Goal: Task Accomplishment & Management: Use online tool/utility

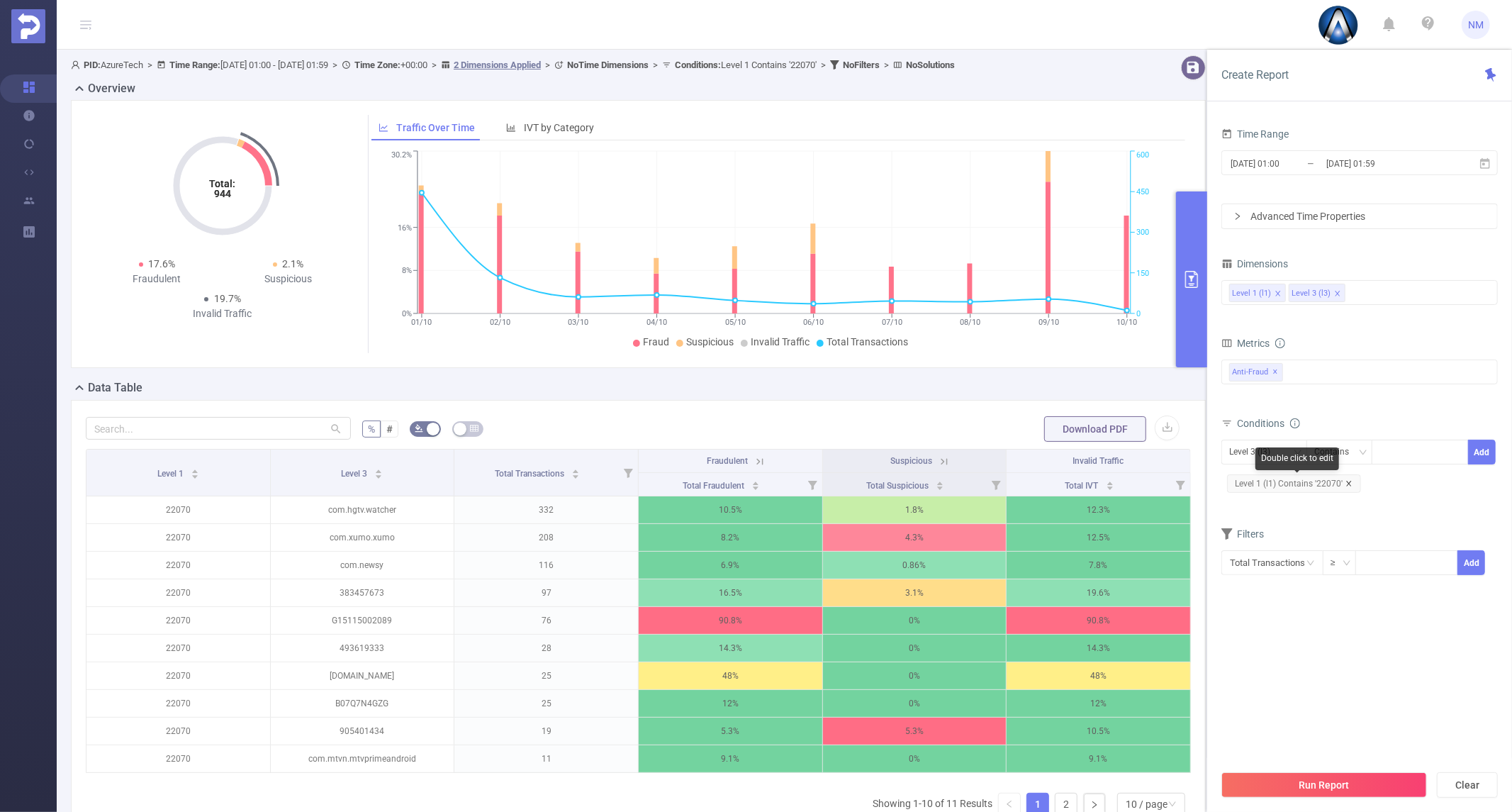
click at [1348, 480] on icon "icon: close" at bounding box center [1348, 483] width 7 height 7
click at [1259, 451] on div "Level 3 (l3)" at bounding box center [1255, 451] width 51 height 23
click at [1264, 478] on li "Level 1 (l1)" at bounding box center [1264, 481] width 86 height 22
click at [1384, 458] on input at bounding box center [1382, 452] width 6 height 19
type input "21946"
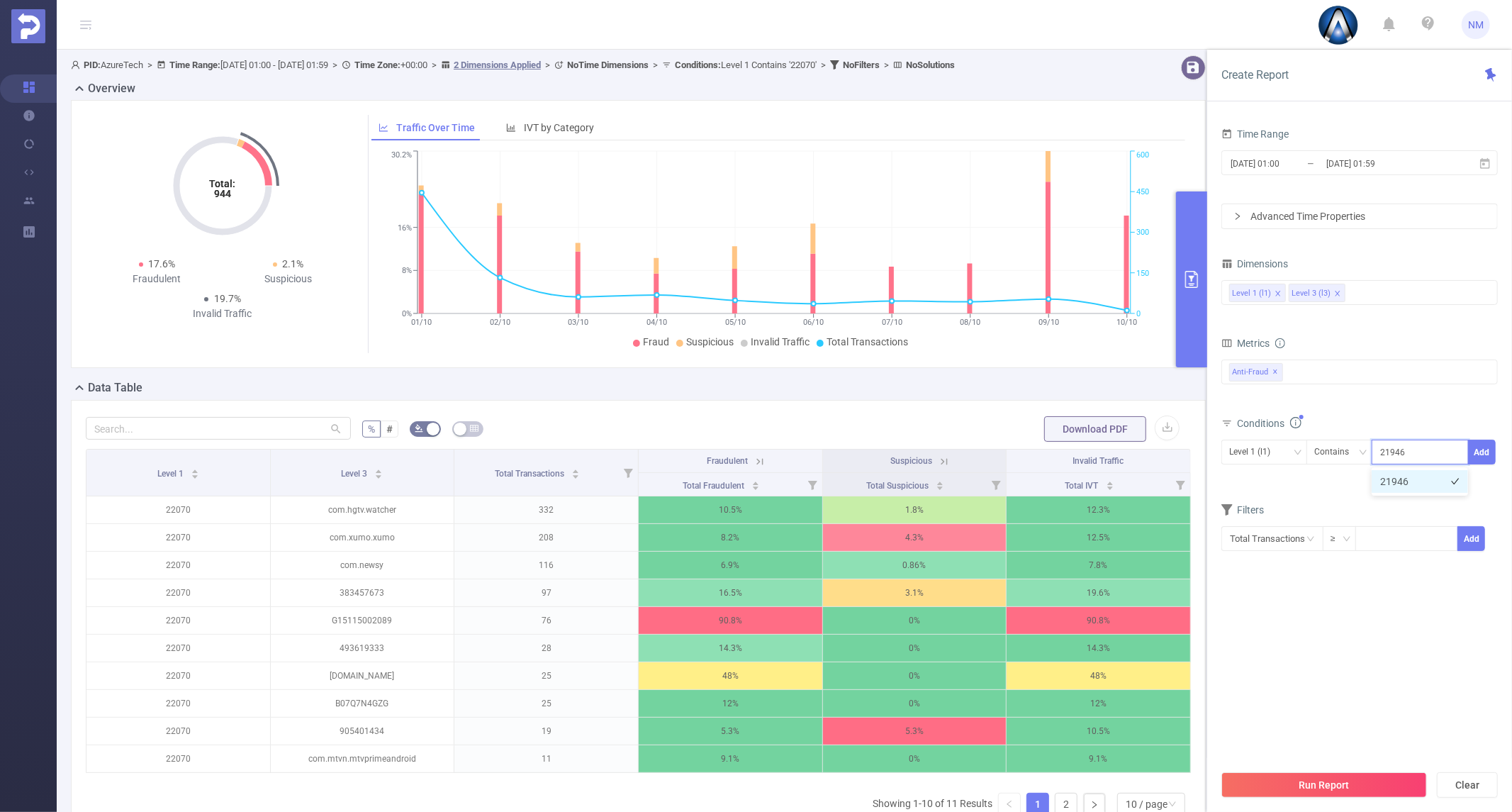
click at [1401, 481] on li "21946" at bounding box center [1420, 481] width 97 height 22
click at [1487, 447] on button "Add" at bounding box center [1482, 451] width 27 height 25
click at [1335, 785] on button "Run Report" at bounding box center [1324, 785] width 205 height 26
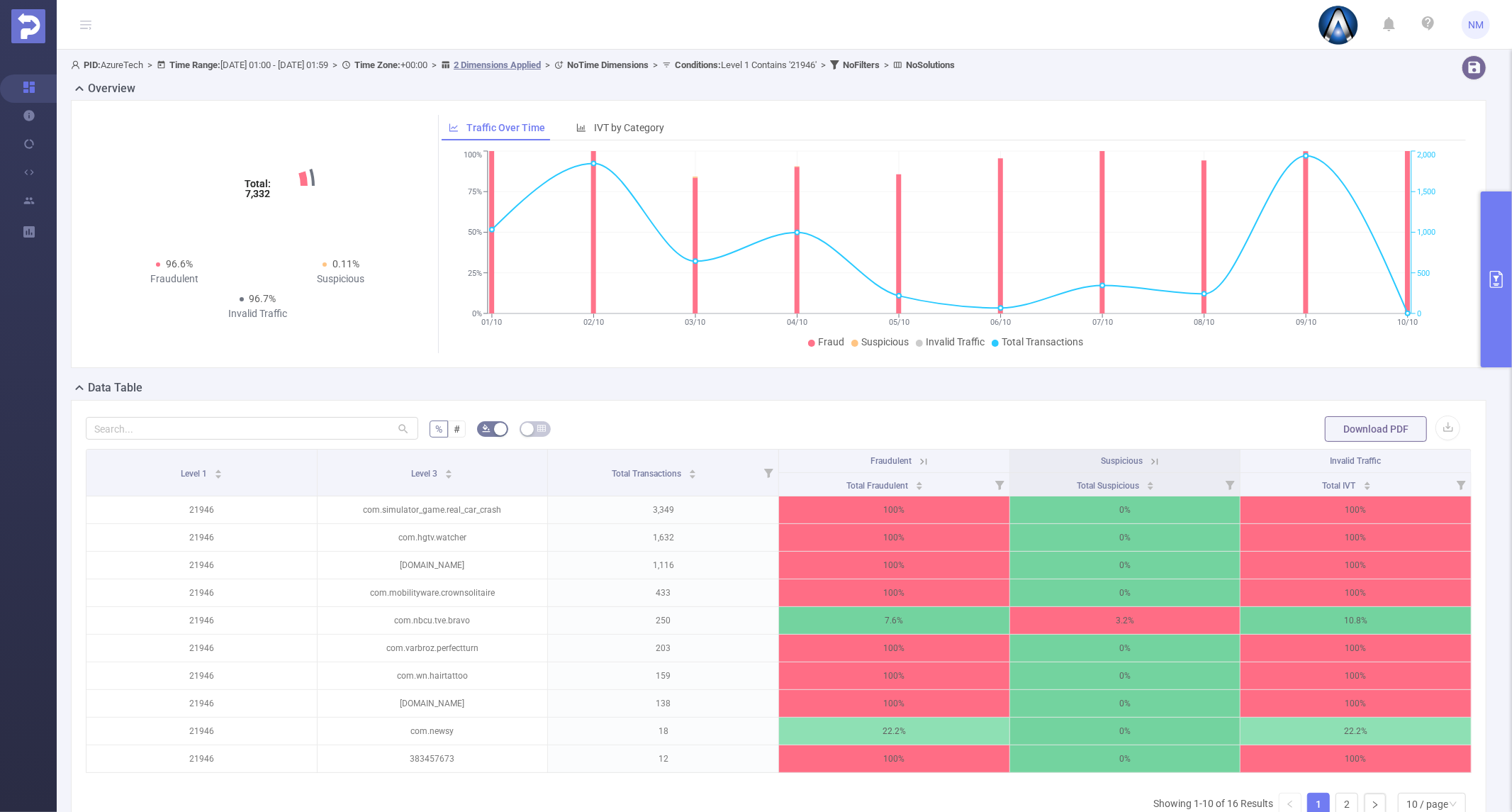
click at [1497, 250] on button "primary" at bounding box center [1496, 279] width 31 height 176
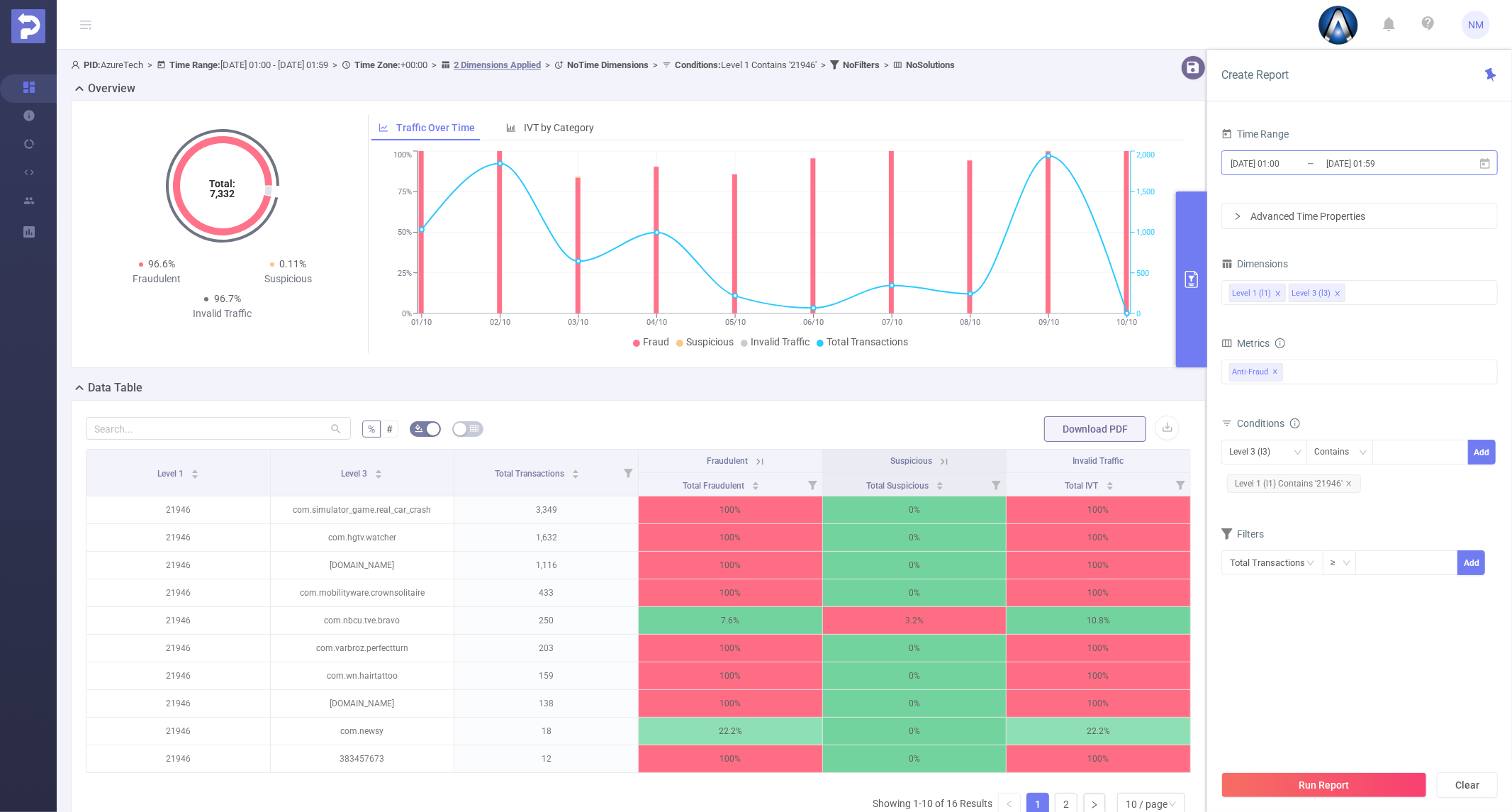
click at [1338, 166] on input "[DATE] 01:59" at bounding box center [1382, 164] width 115 height 19
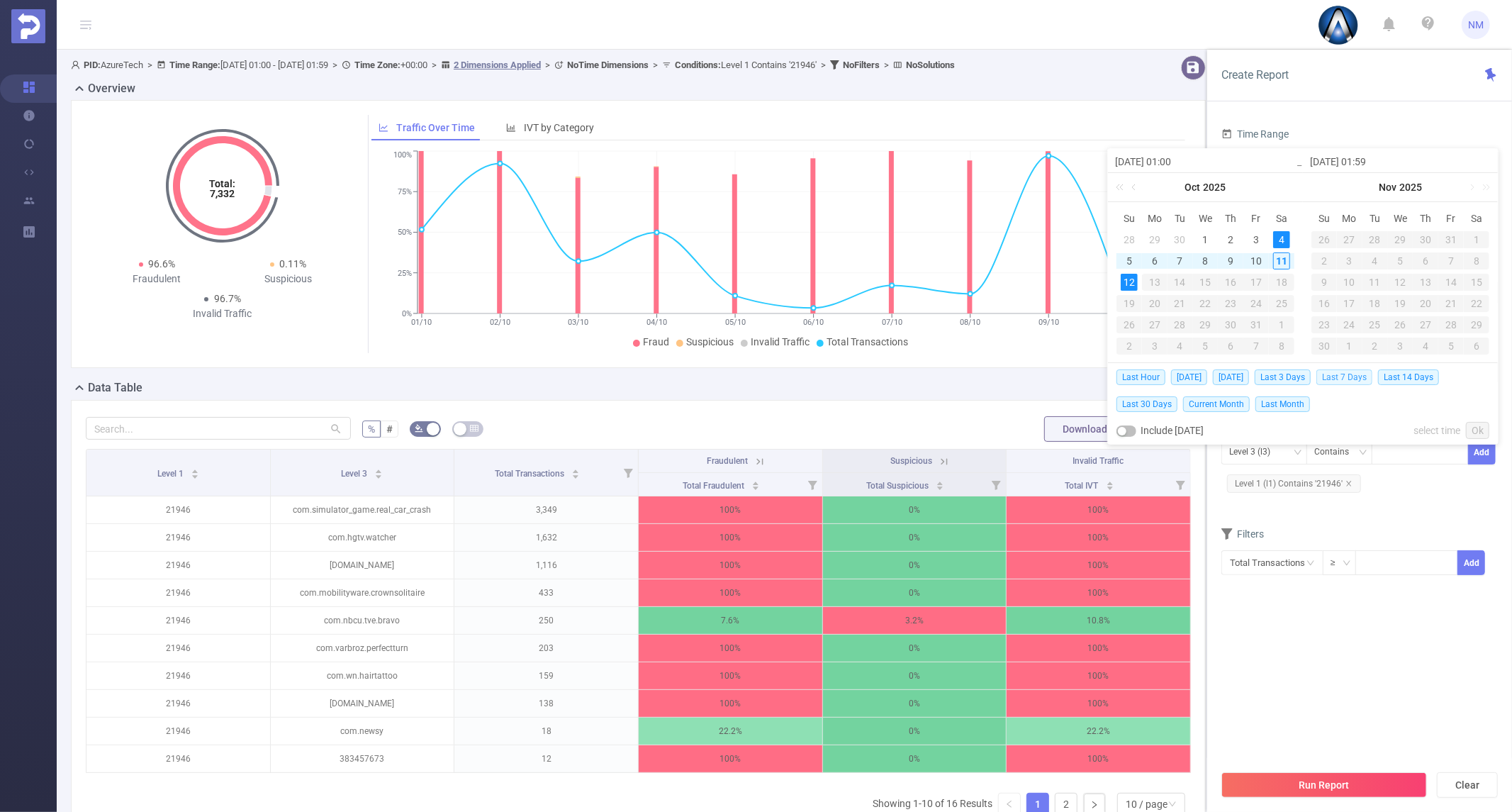
click at [1343, 379] on span "Last 7 Days" at bounding box center [1343, 377] width 56 height 15
type input "[DATE] 00:00"
type input "[DATE] 23:59"
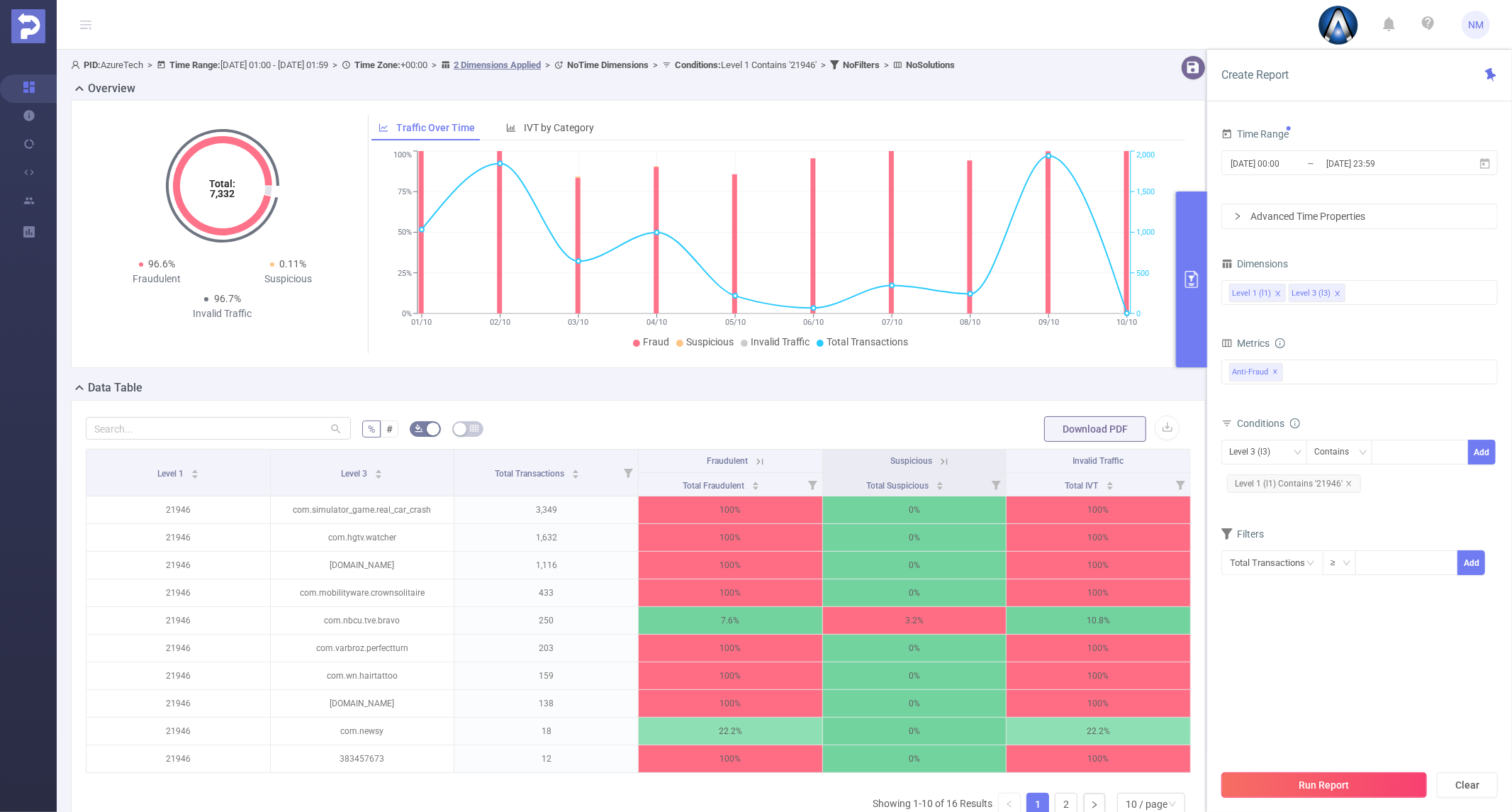
click at [1330, 777] on button "Run Report" at bounding box center [1324, 785] width 205 height 26
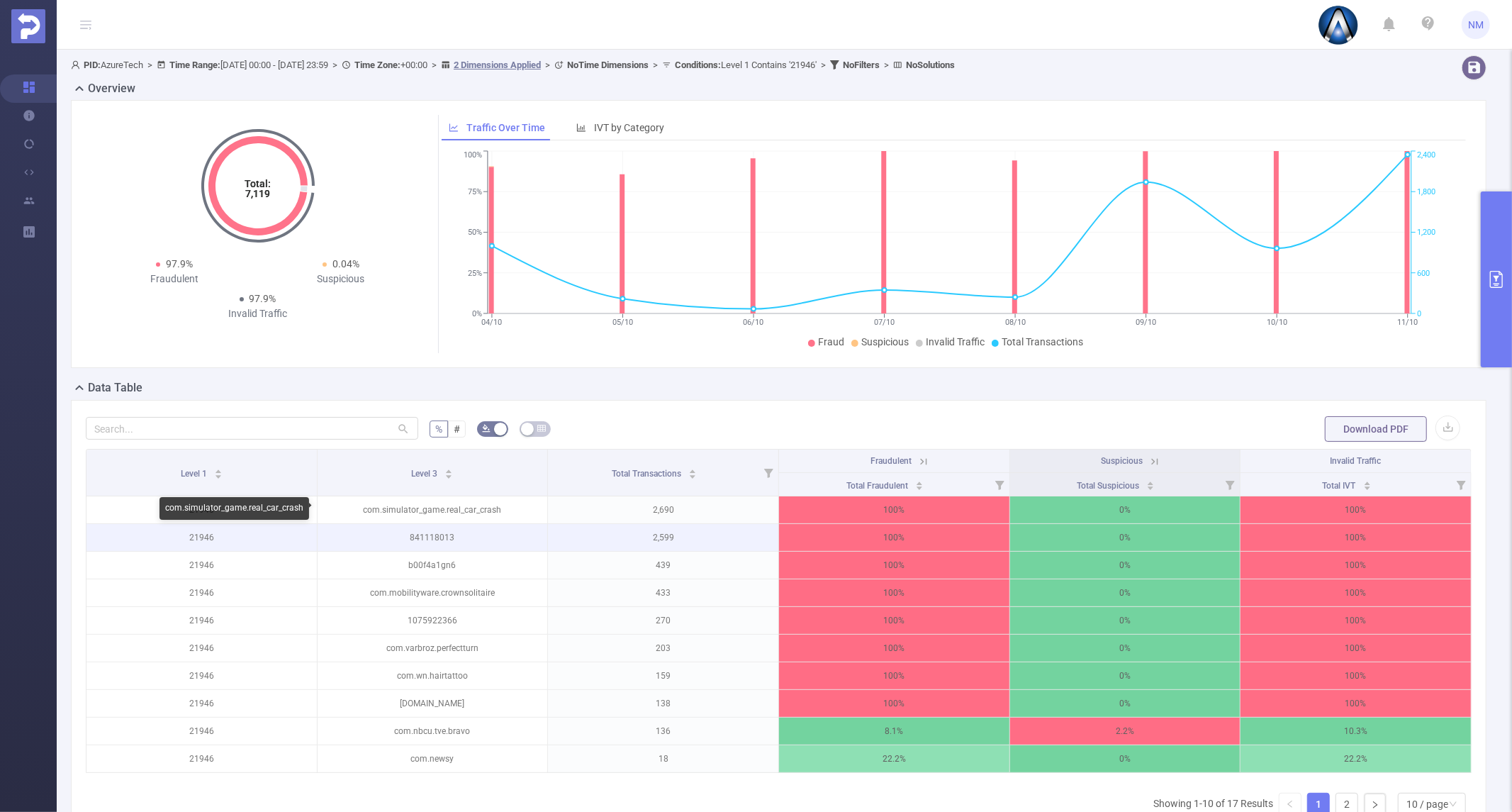
click at [424, 534] on p "841118013" at bounding box center [432, 537] width 230 height 27
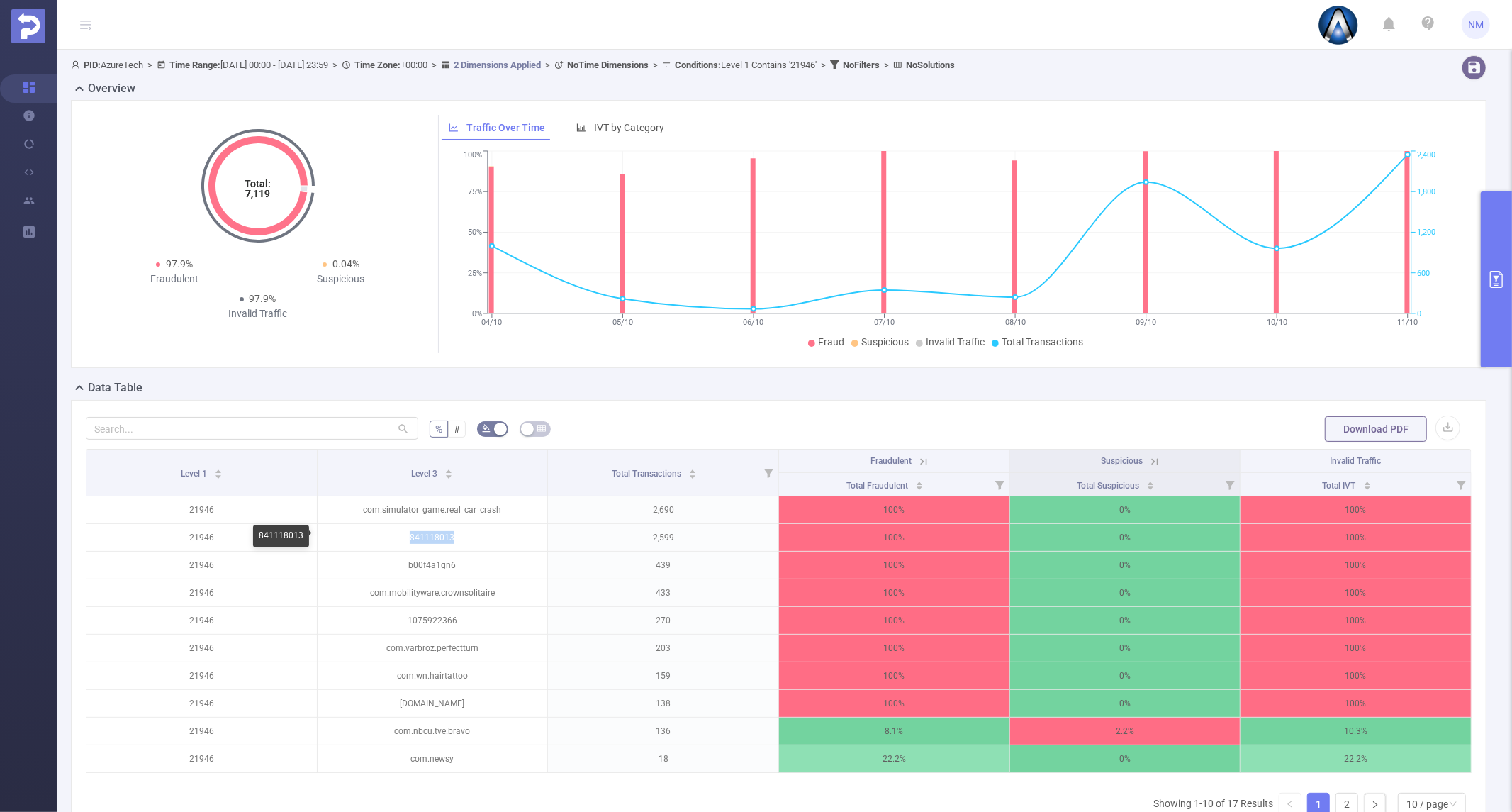
copy p "841118013"
click at [1485, 280] on button "primary" at bounding box center [1496, 279] width 31 height 176
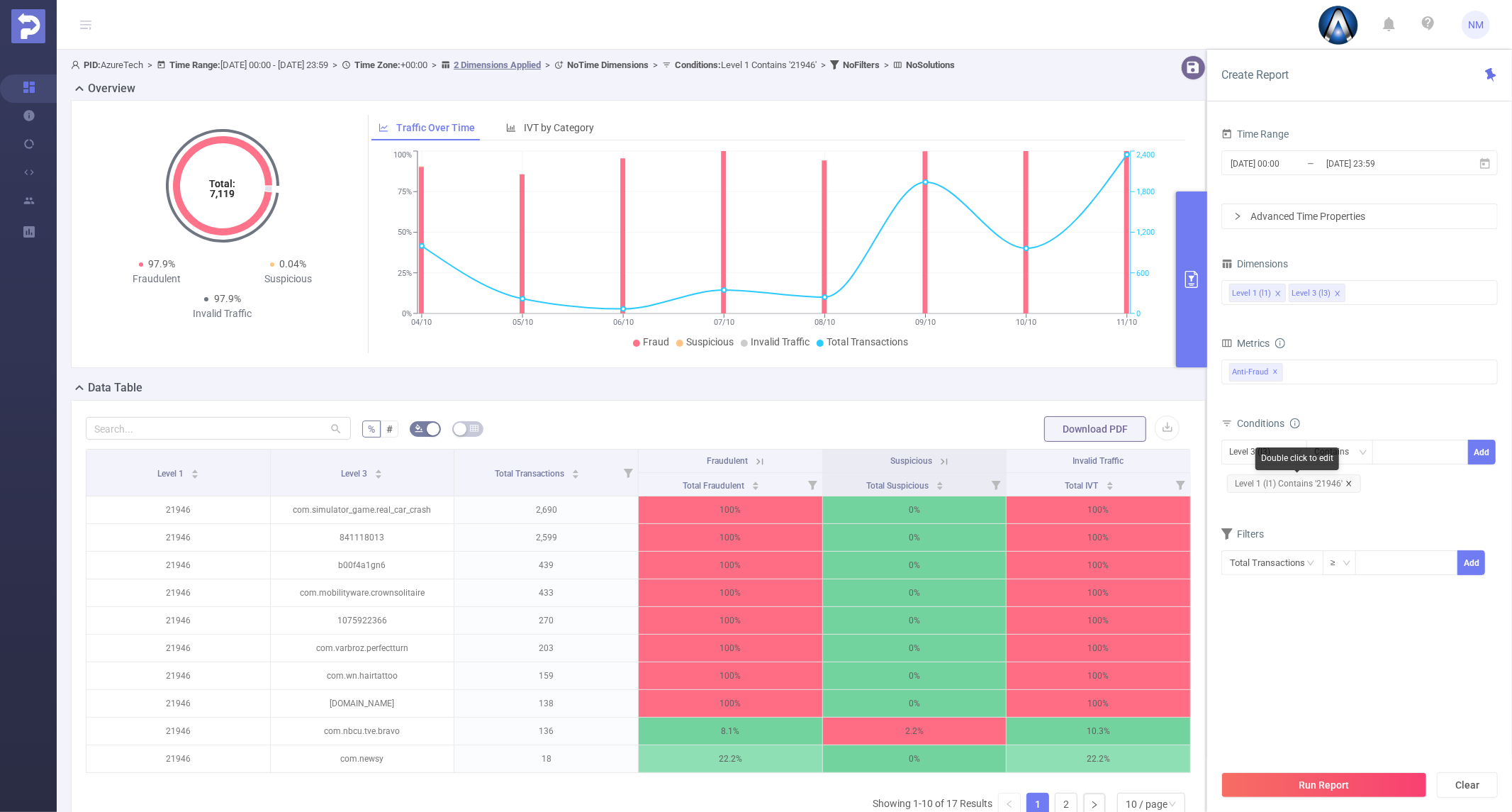
click at [1348, 484] on icon "icon: close" at bounding box center [1348, 483] width 7 height 7
click at [1390, 444] on div at bounding box center [1420, 451] width 81 height 23
paste input "841118013"
type input "841118013"
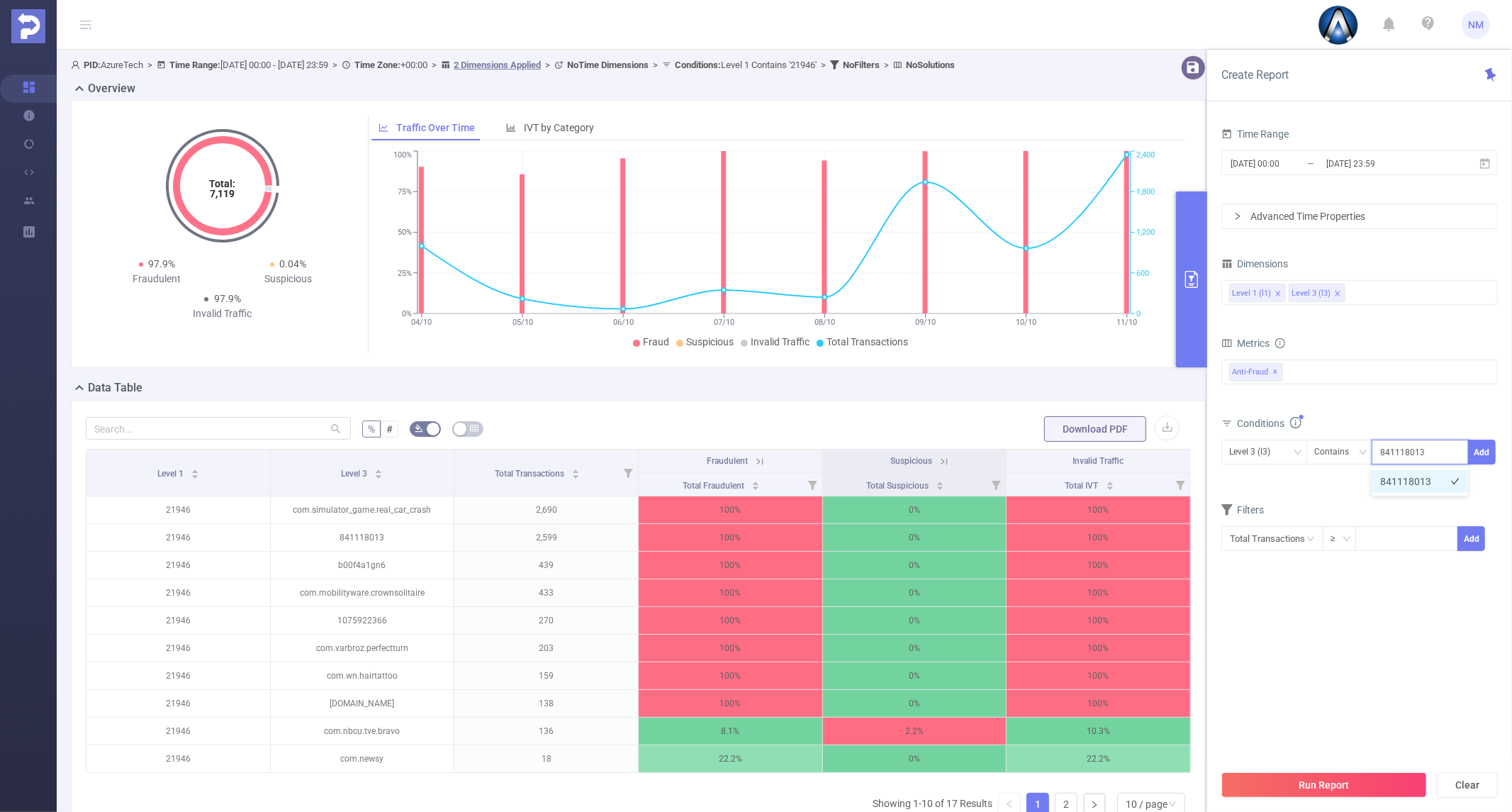
click at [1415, 479] on li "841118013" at bounding box center [1420, 481] width 97 height 22
click at [1492, 448] on button "Add" at bounding box center [1482, 451] width 27 height 25
click at [1348, 776] on button "Run Report" at bounding box center [1324, 785] width 205 height 26
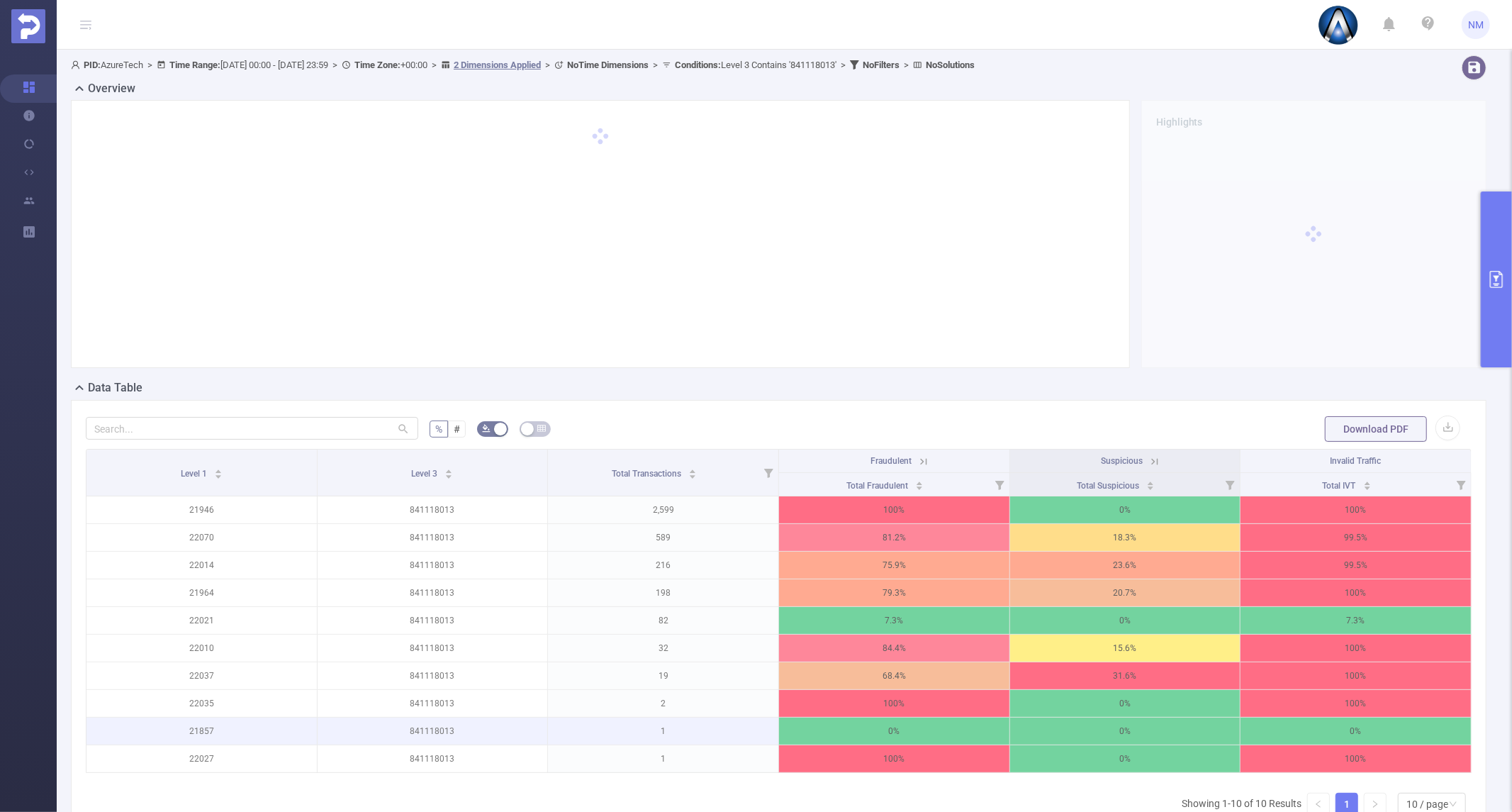
click at [1137, 726] on p "0%" at bounding box center [1125, 731] width 230 height 27
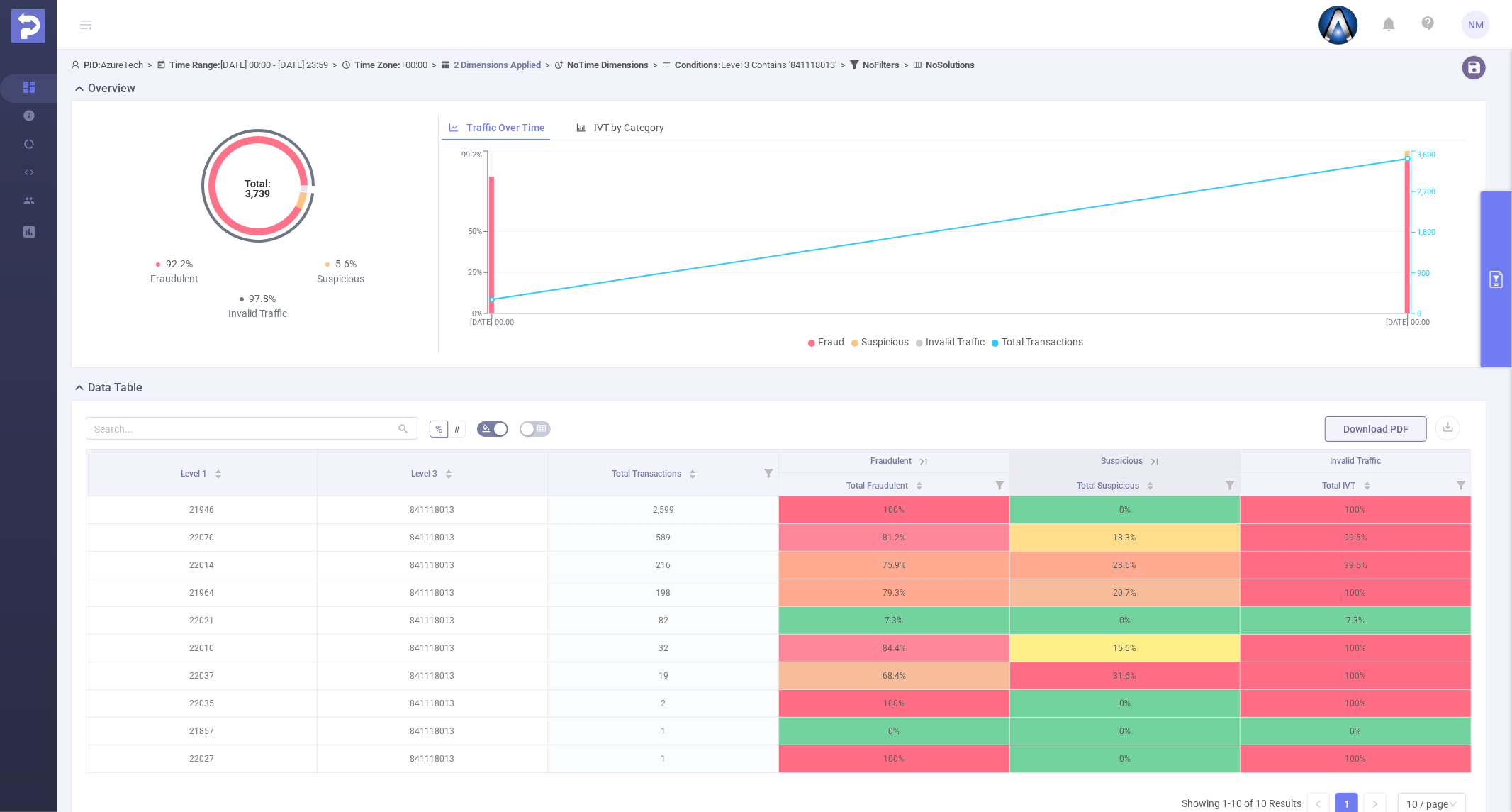
click at [1496, 303] on button "primary" at bounding box center [1496, 279] width 31 height 176
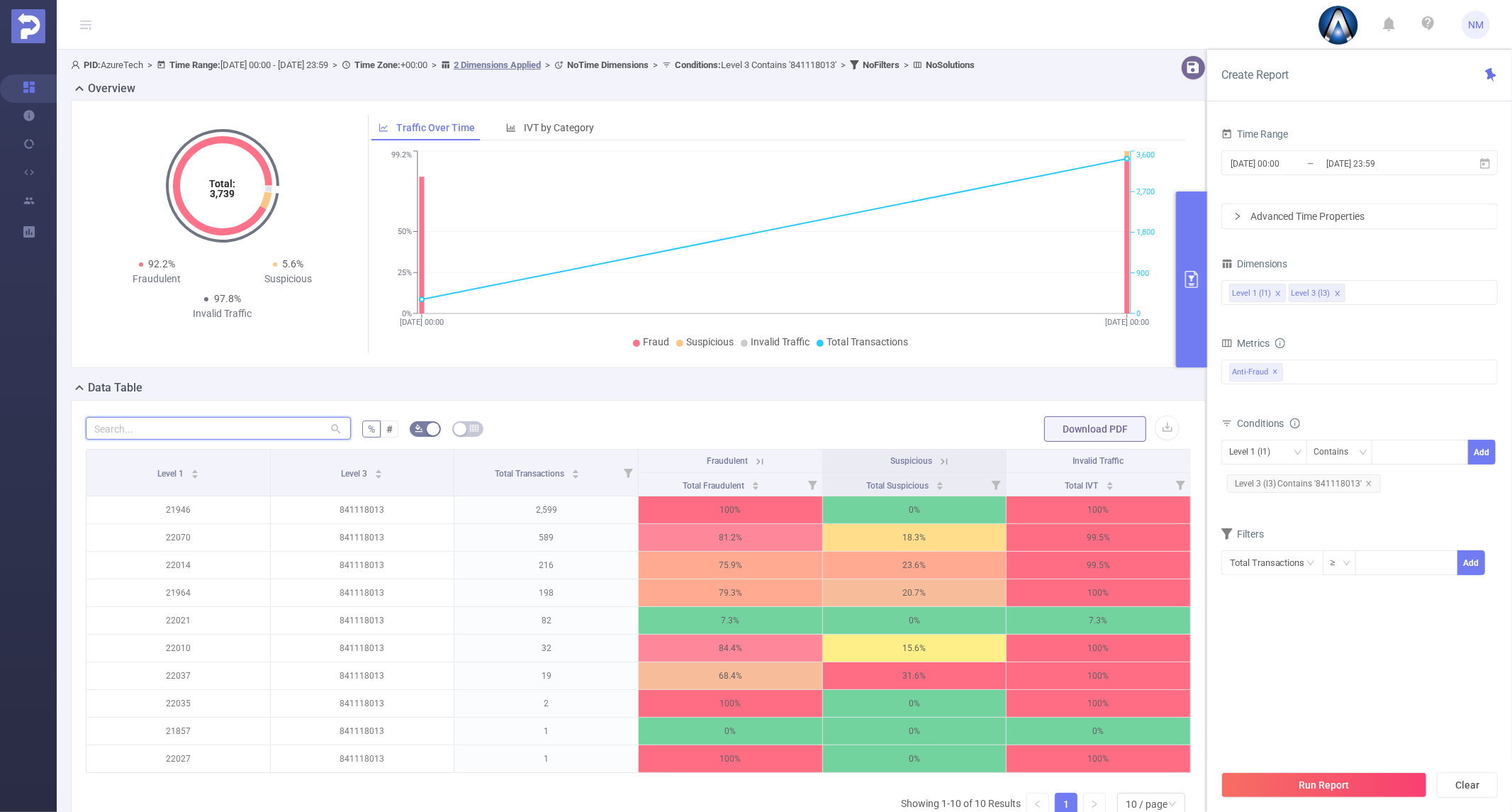
click at [239, 430] on input "text" at bounding box center [218, 428] width 265 height 22
click at [1390, 286] on div "Level 1 (l1) Level 3 (l3)" at bounding box center [1360, 292] width 261 height 23
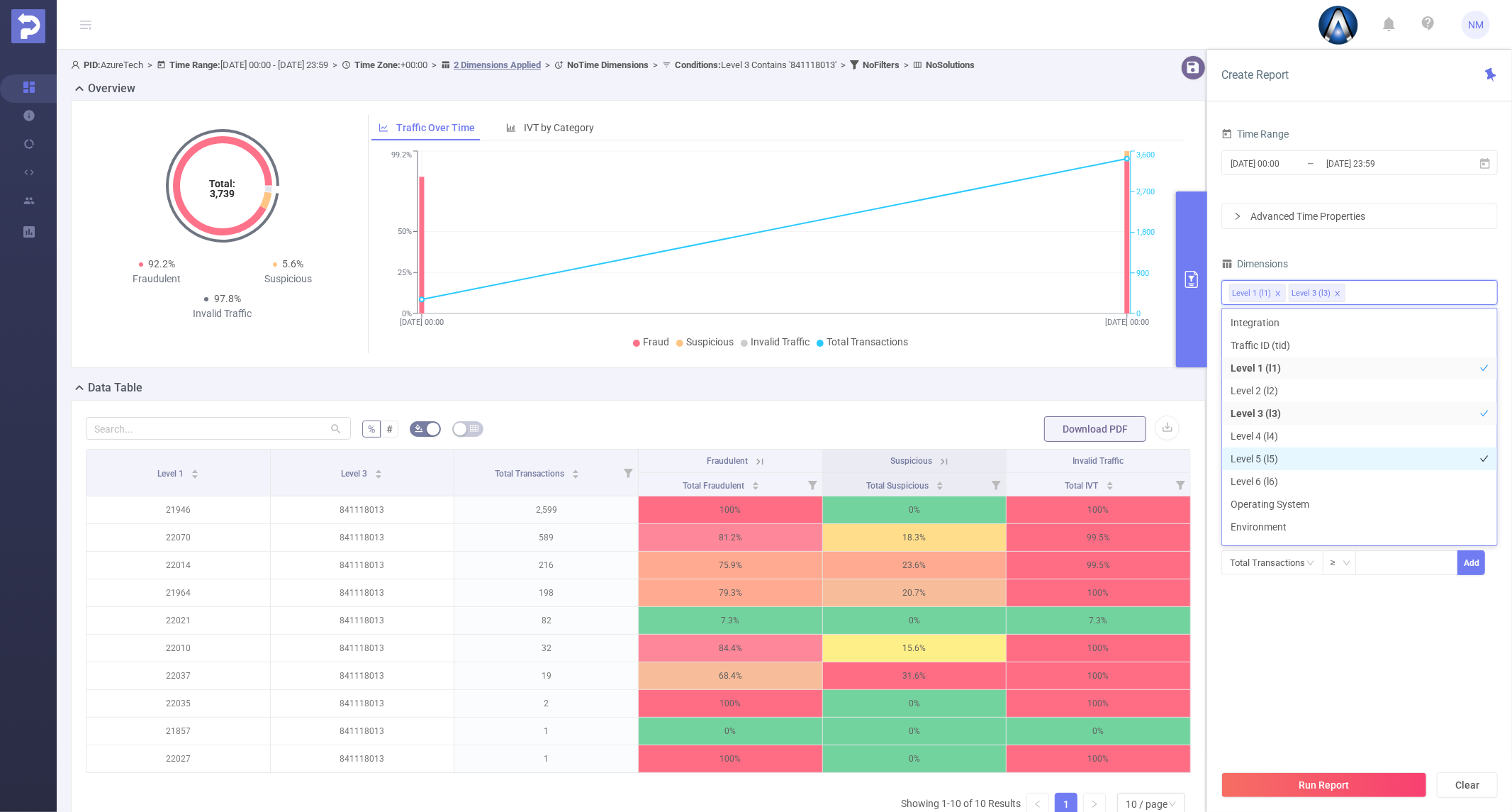
click at [1319, 463] on li "Level 5 (l5)" at bounding box center [1359, 458] width 275 height 22
click at [1331, 700] on section "Time Range [DATE] 00:00 _ [DATE] 23:59 Advanced Time Properties Dimensions Leve…" at bounding box center [1359, 443] width 277 height 638
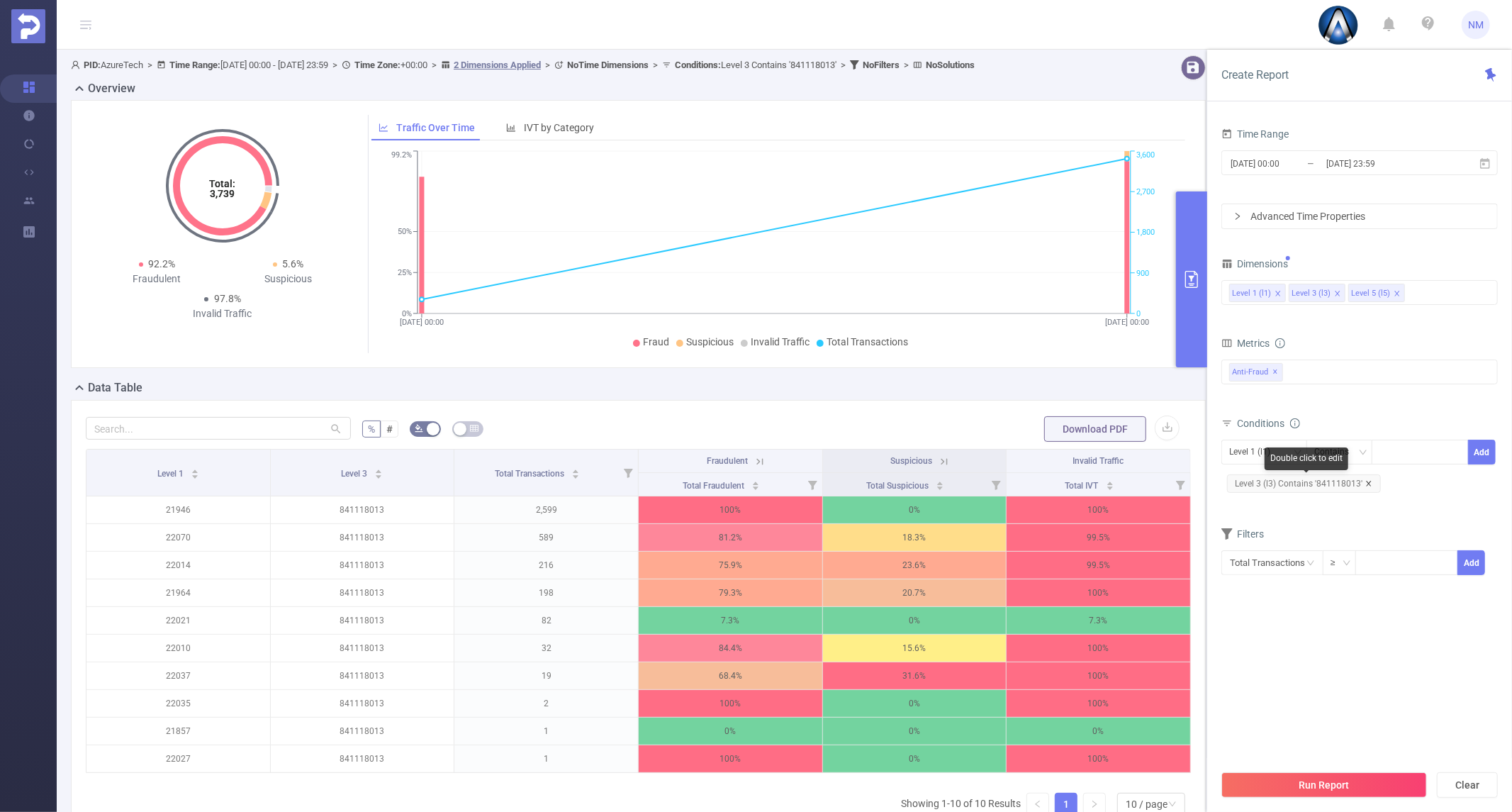
click at [1366, 484] on icon "icon: close" at bounding box center [1368, 483] width 5 height 5
click at [1344, 785] on button "Run Report" at bounding box center [1324, 785] width 205 height 26
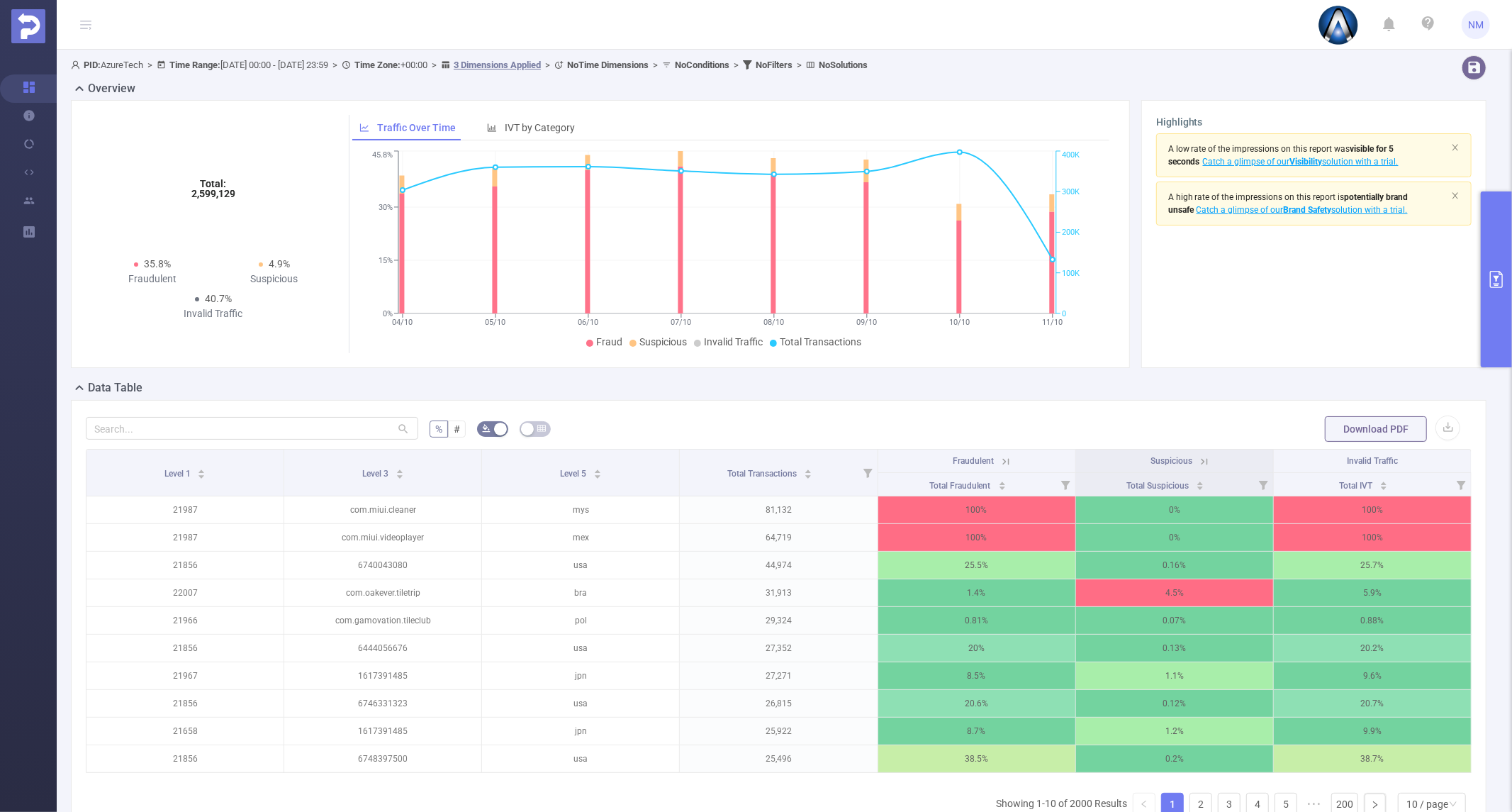
click at [1489, 310] on button "primary" at bounding box center [1496, 279] width 31 height 176
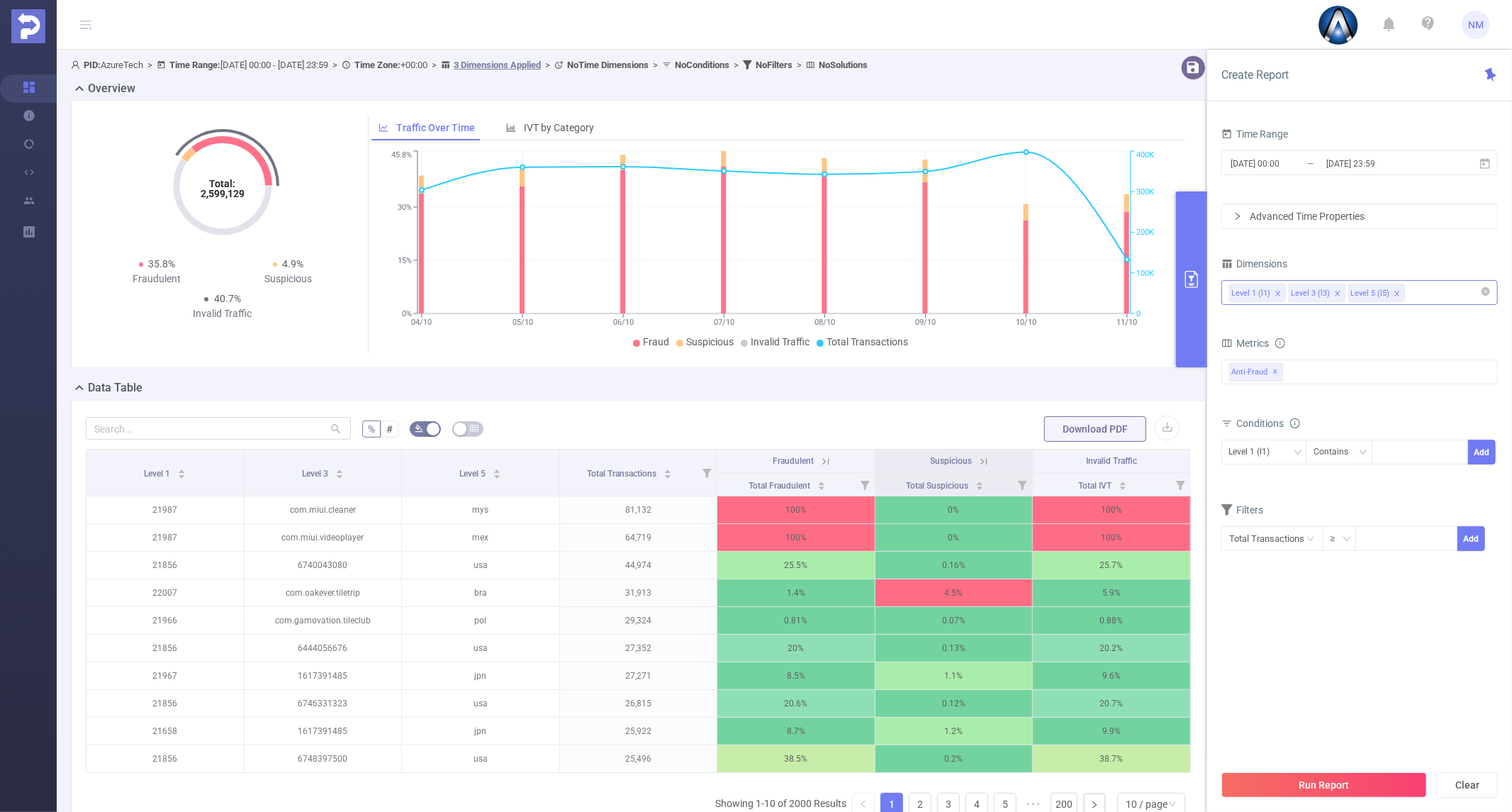
click at [1394, 291] on icon "icon: close" at bounding box center [1397, 294] width 7 height 7
click at [1392, 291] on div "Level 1 (l1) Level 3 (l3)" at bounding box center [1360, 292] width 261 height 23
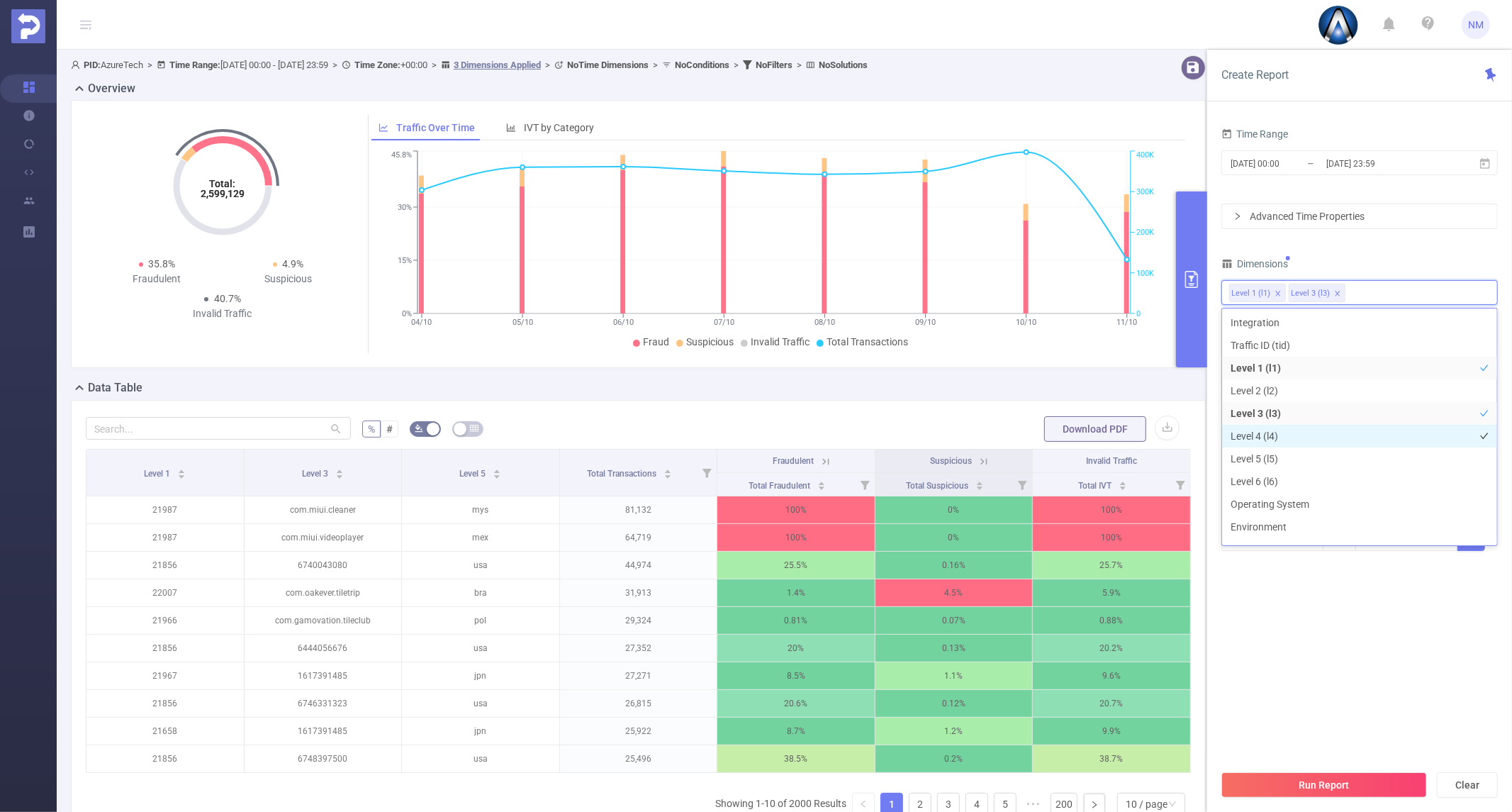
click at [1278, 427] on li "Level 4 (l4)" at bounding box center [1359, 436] width 275 height 22
click at [1295, 409] on li "Level 3 (l3)" at bounding box center [1359, 413] width 275 height 22
click at [1304, 789] on button "Run Report" at bounding box center [1324, 785] width 205 height 26
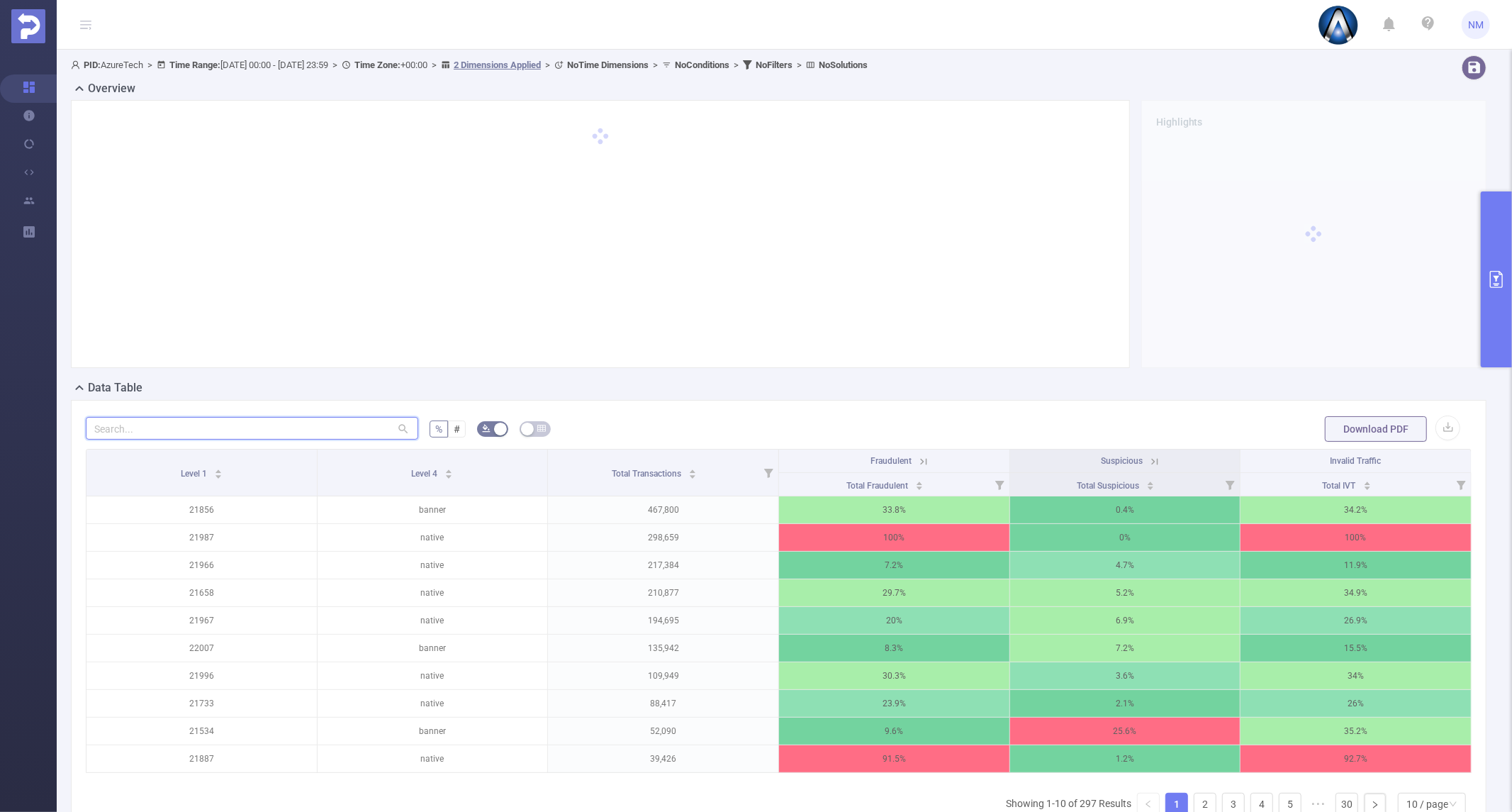
click at [314, 427] on input "text" at bounding box center [252, 428] width 332 height 22
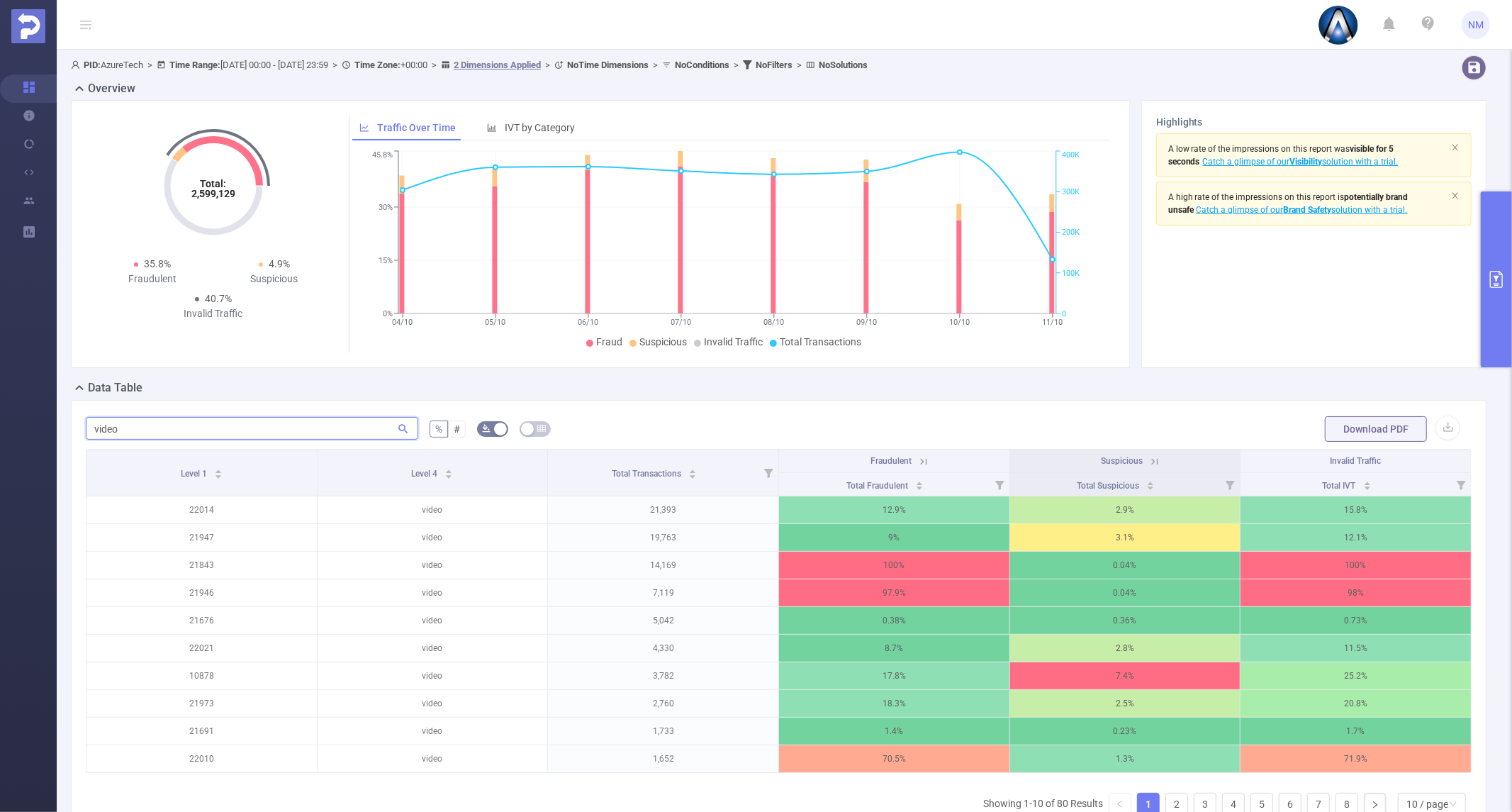
type input "video"
click at [1468, 282] on div "Highlights A low rate of the impressions on this report was visible for 5 secon…" at bounding box center [1313, 234] width 345 height 268
click at [1496, 282] on icon "primary" at bounding box center [1497, 279] width 17 height 17
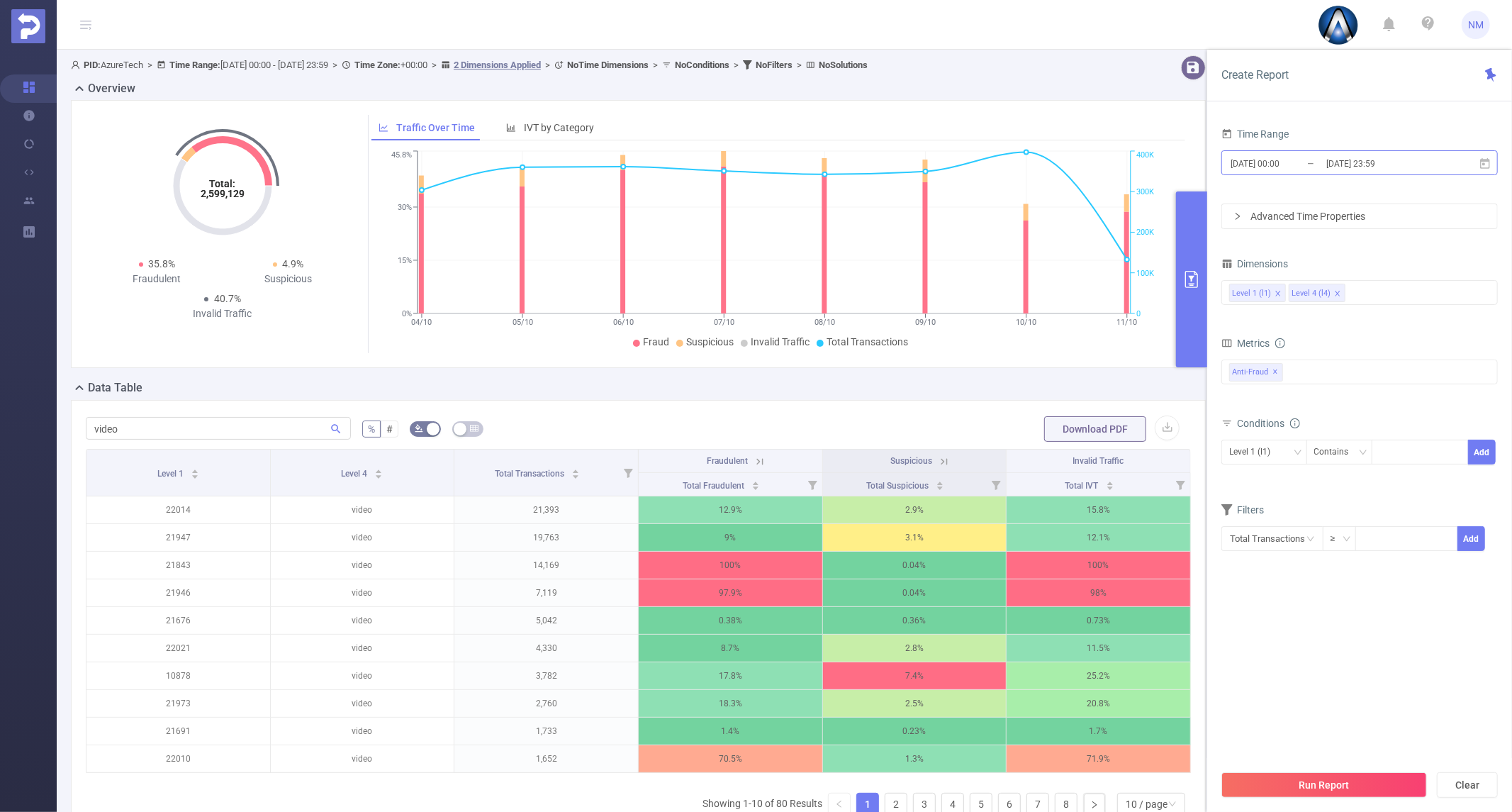
click at [1354, 156] on input "[DATE] 23:59" at bounding box center [1382, 164] width 115 height 19
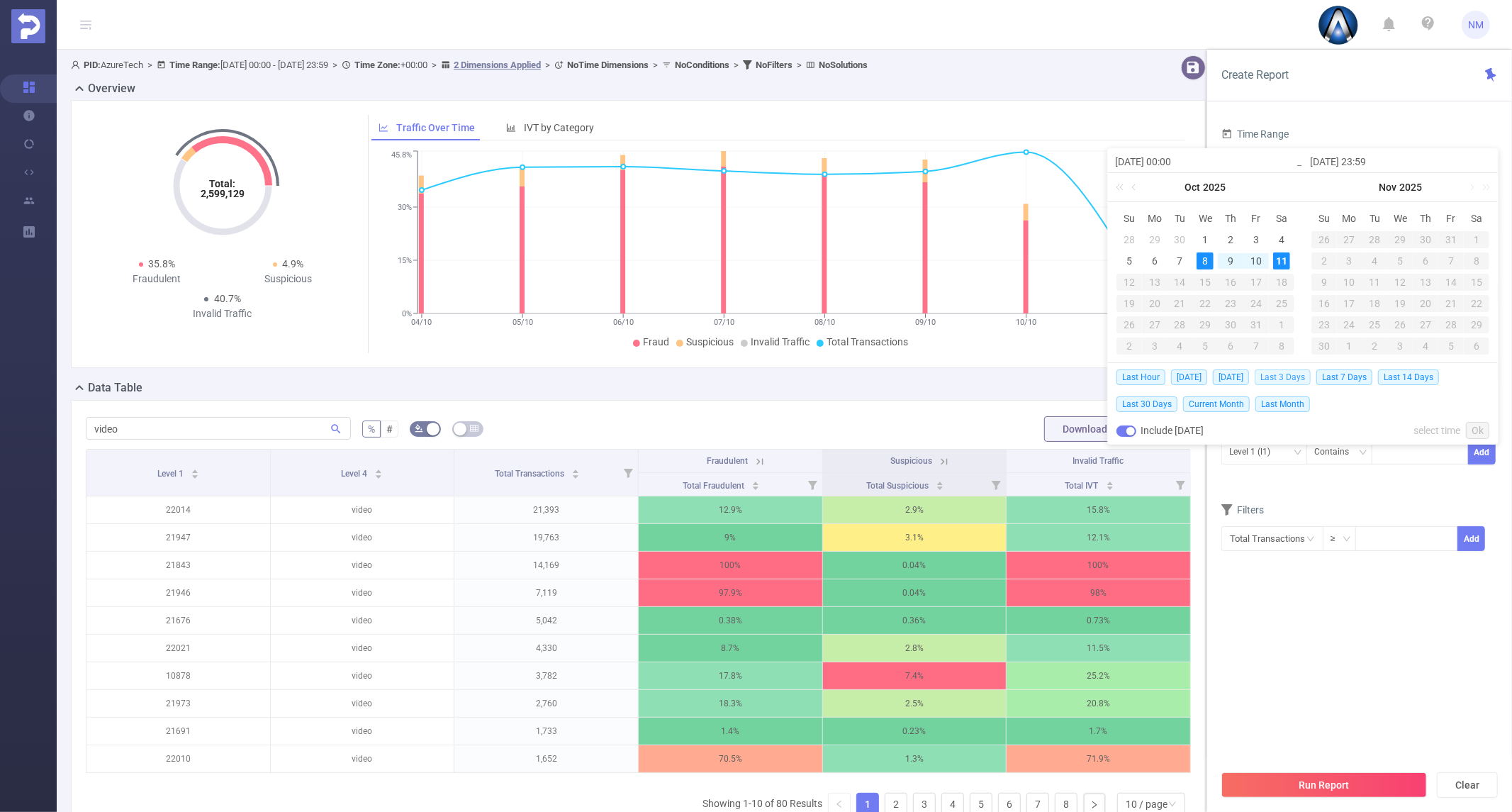
click at [1291, 374] on span "Last 3 Days" at bounding box center [1282, 377] width 56 height 15
type input "[DATE] 00:00"
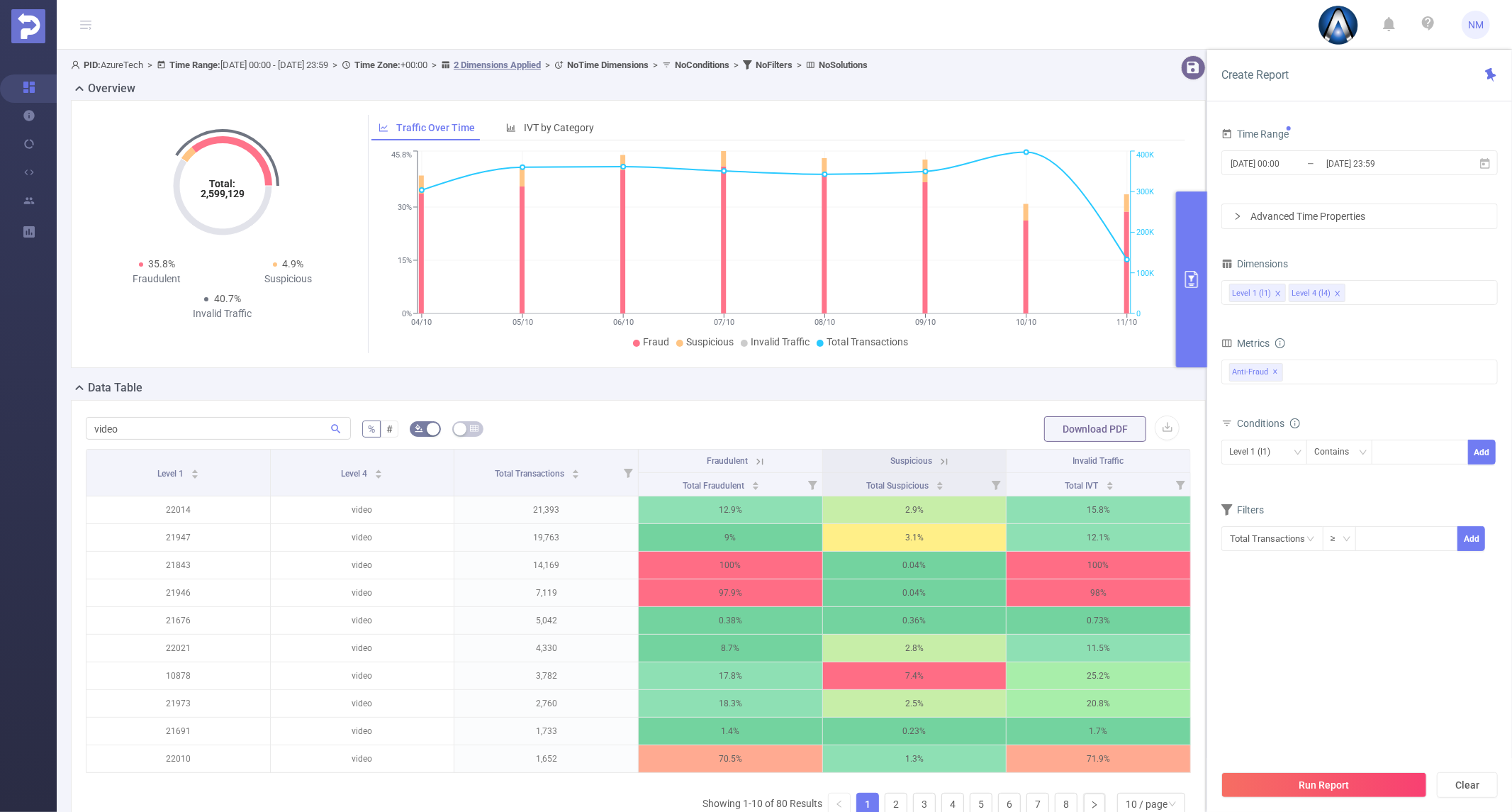
click at [1330, 777] on button "Run Report" at bounding box center [1324, 785] width 205 height 26
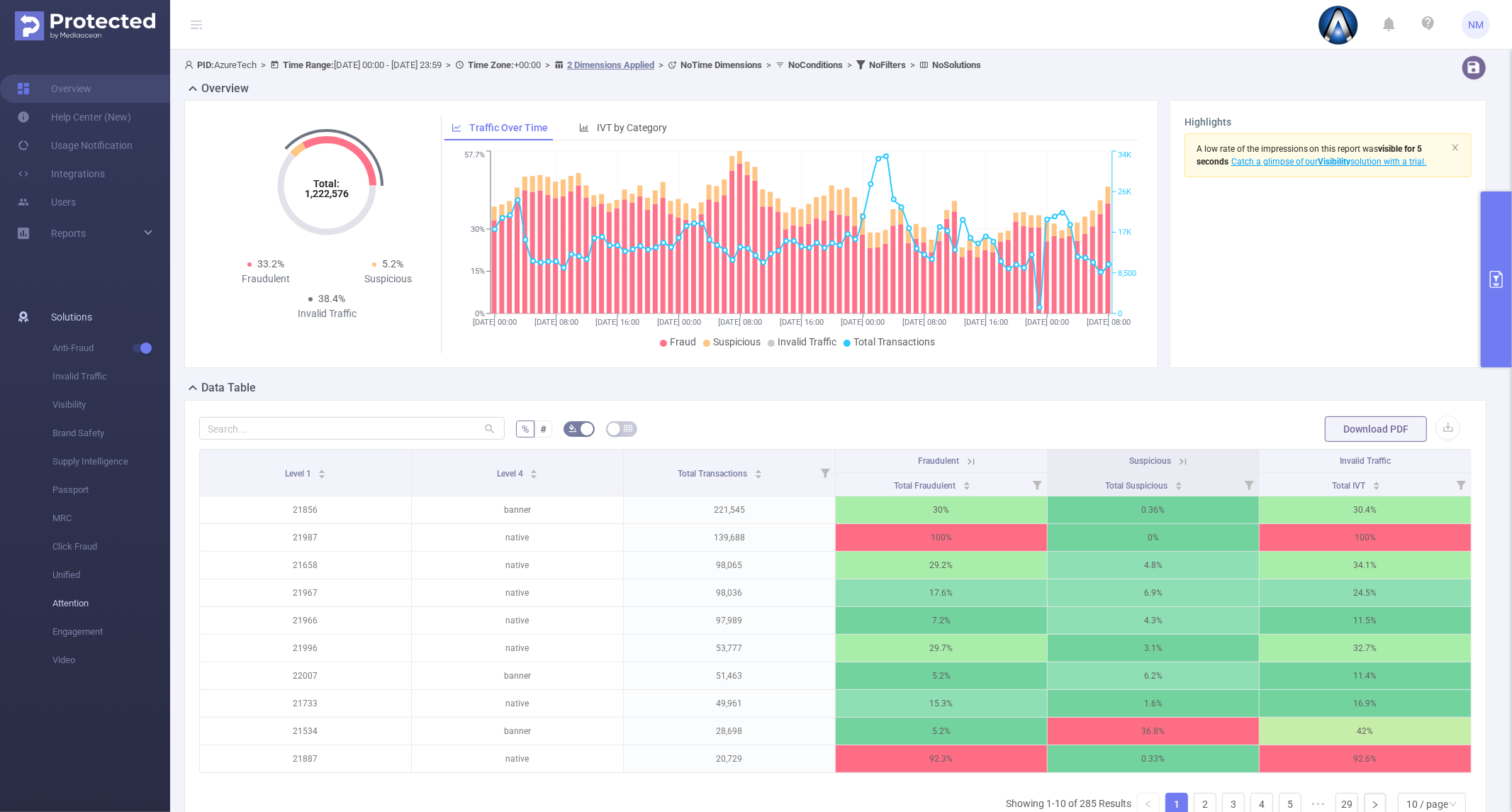
click at [19, 603] on li "Attention" at bounding box center [85, 603] width 170 height 28
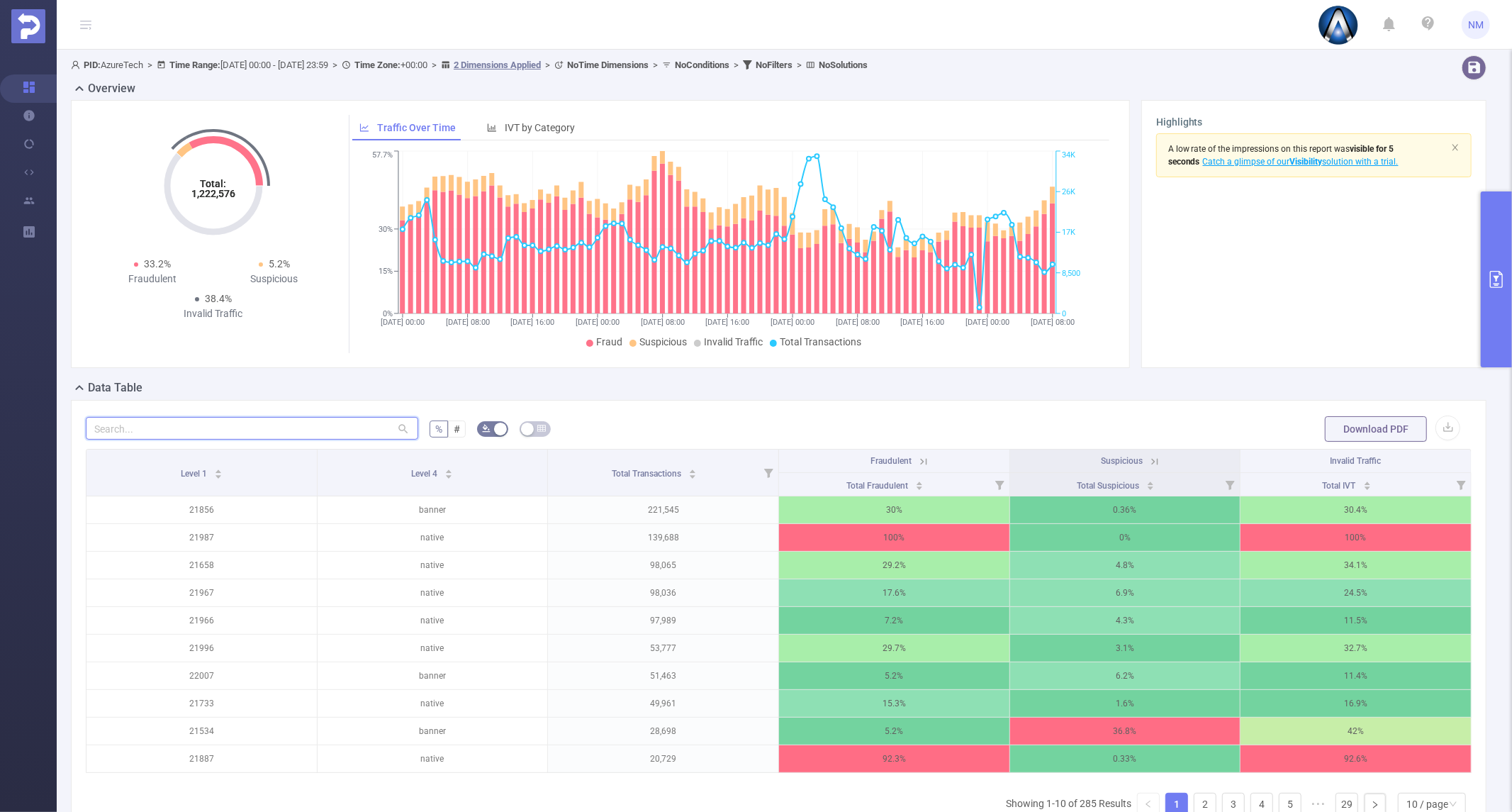
click at [277, 431] on input "text" at bounding box center [252, 428] width 332 height 22
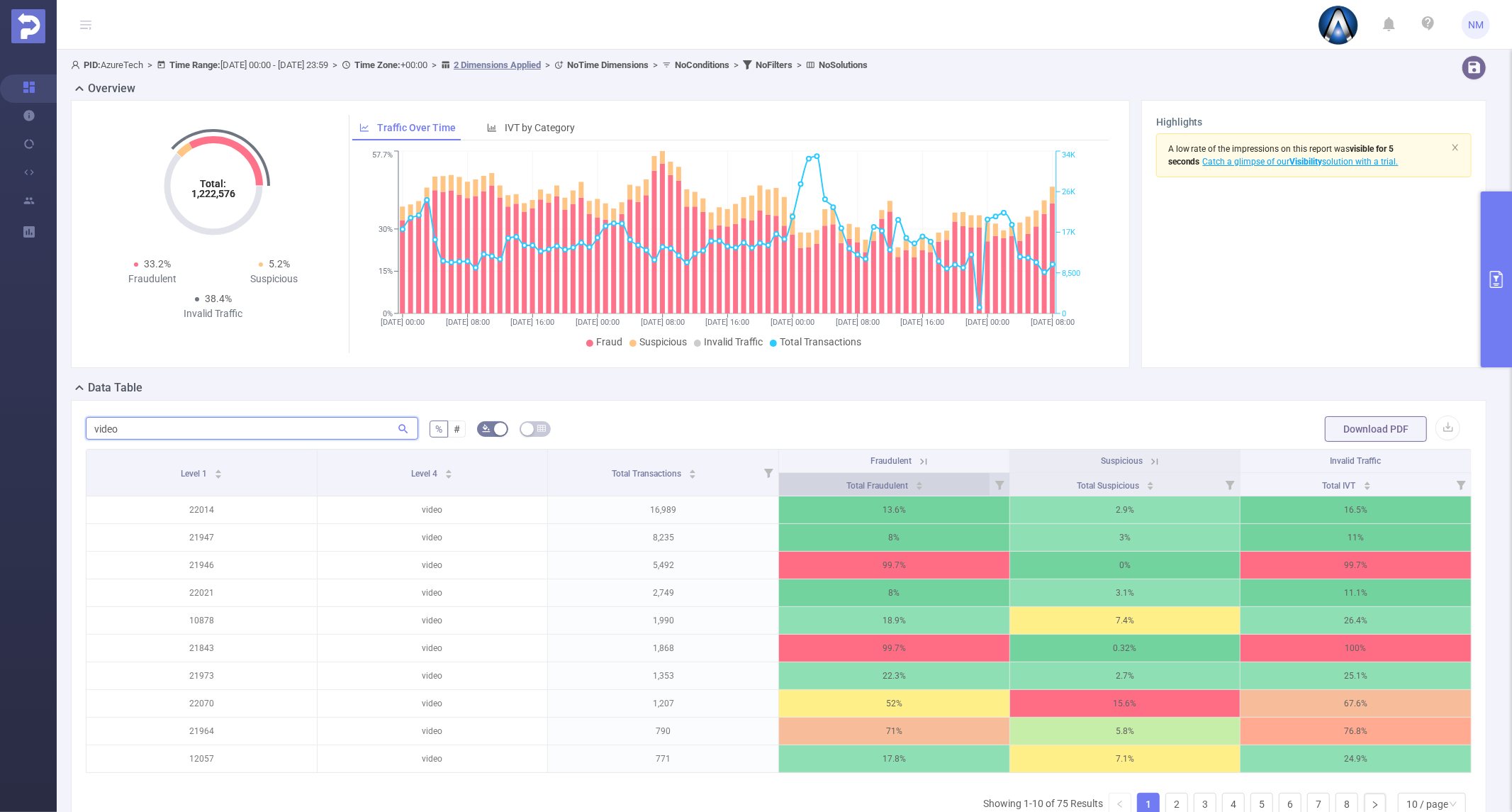
type input "video"
click at [916, 483] on icon "icon: caret-up" at bounding box center [920, 483] width 8 height 8
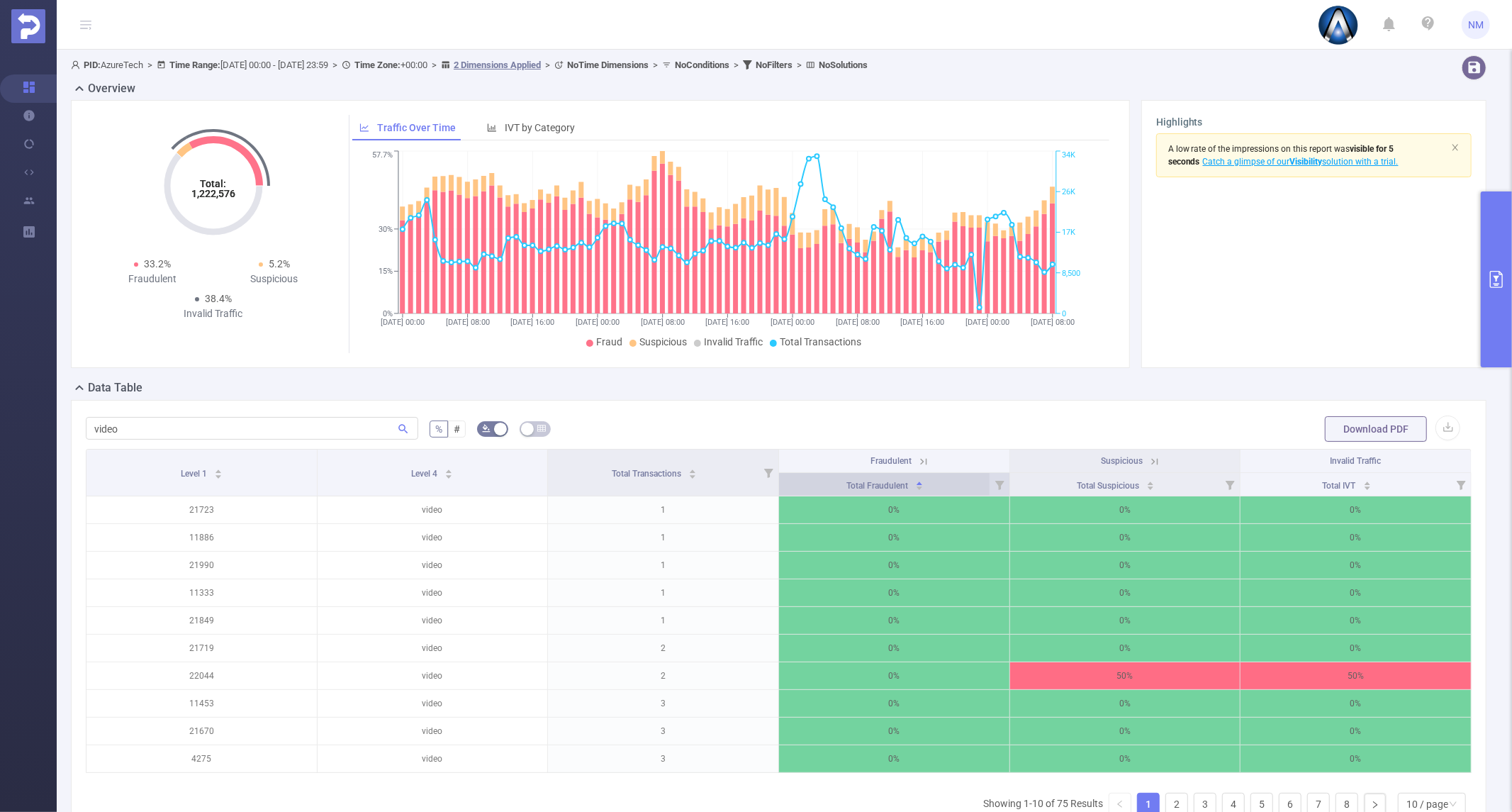
click at [916, 483] on icon "icon: caret-up" at bounding box center [920, 483] width 8 height 8
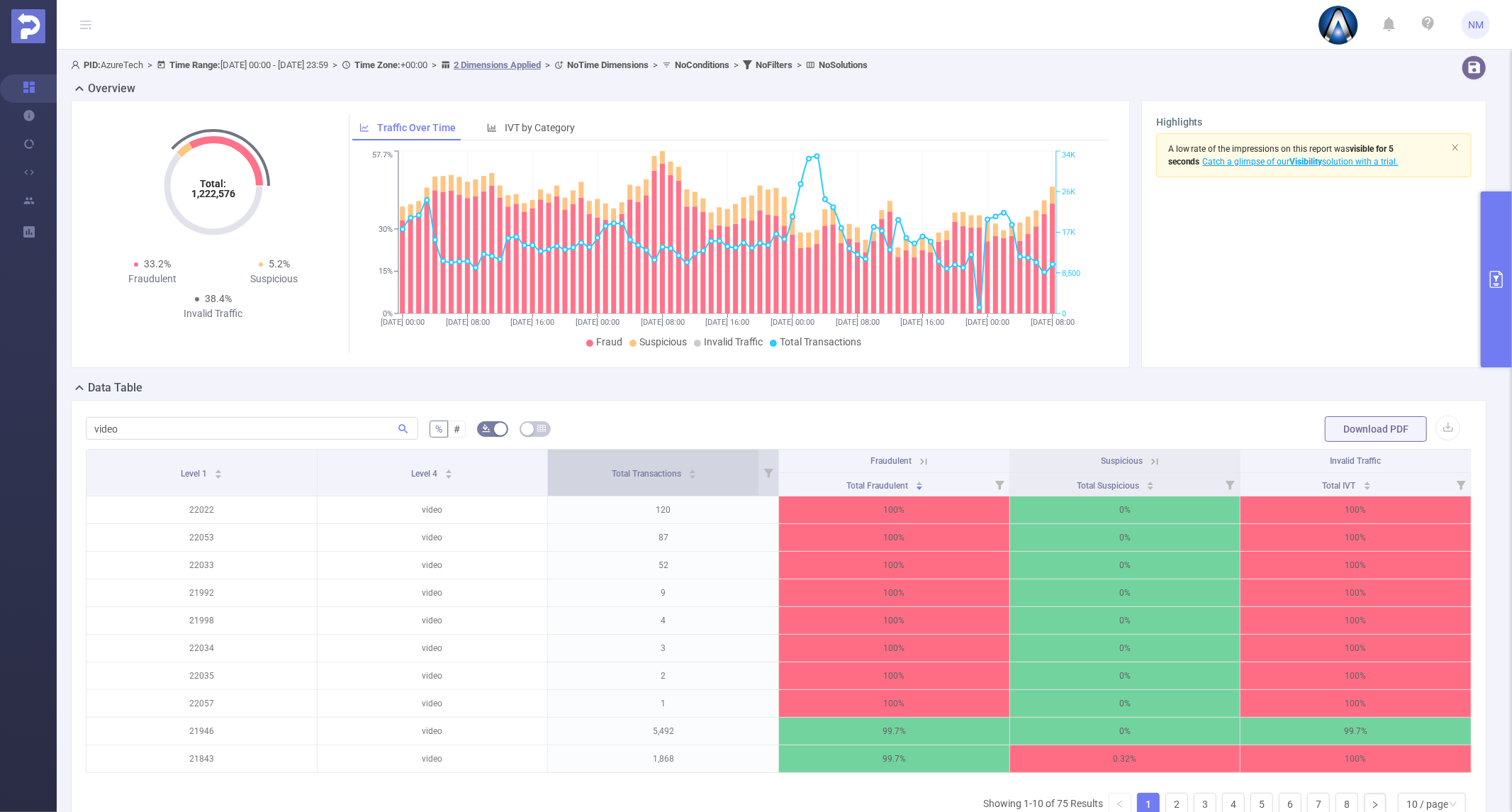
click at [693, 476] on div "Total Transactions" at bounding box center [653, 472] width 85 height 15
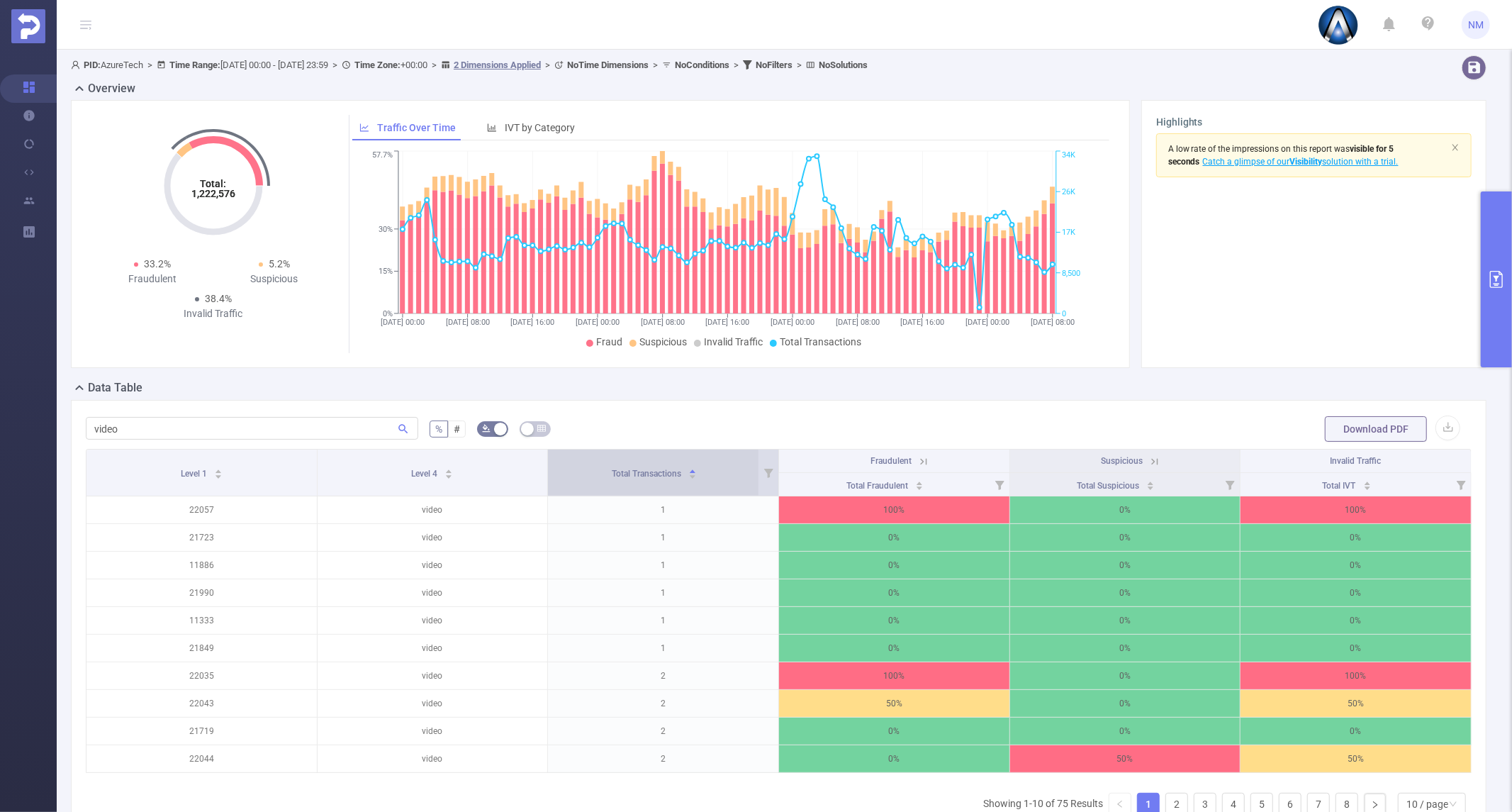
click at [693, 480] on div "Total Transactions" at bounding box center [653, 472] width 85 height 15
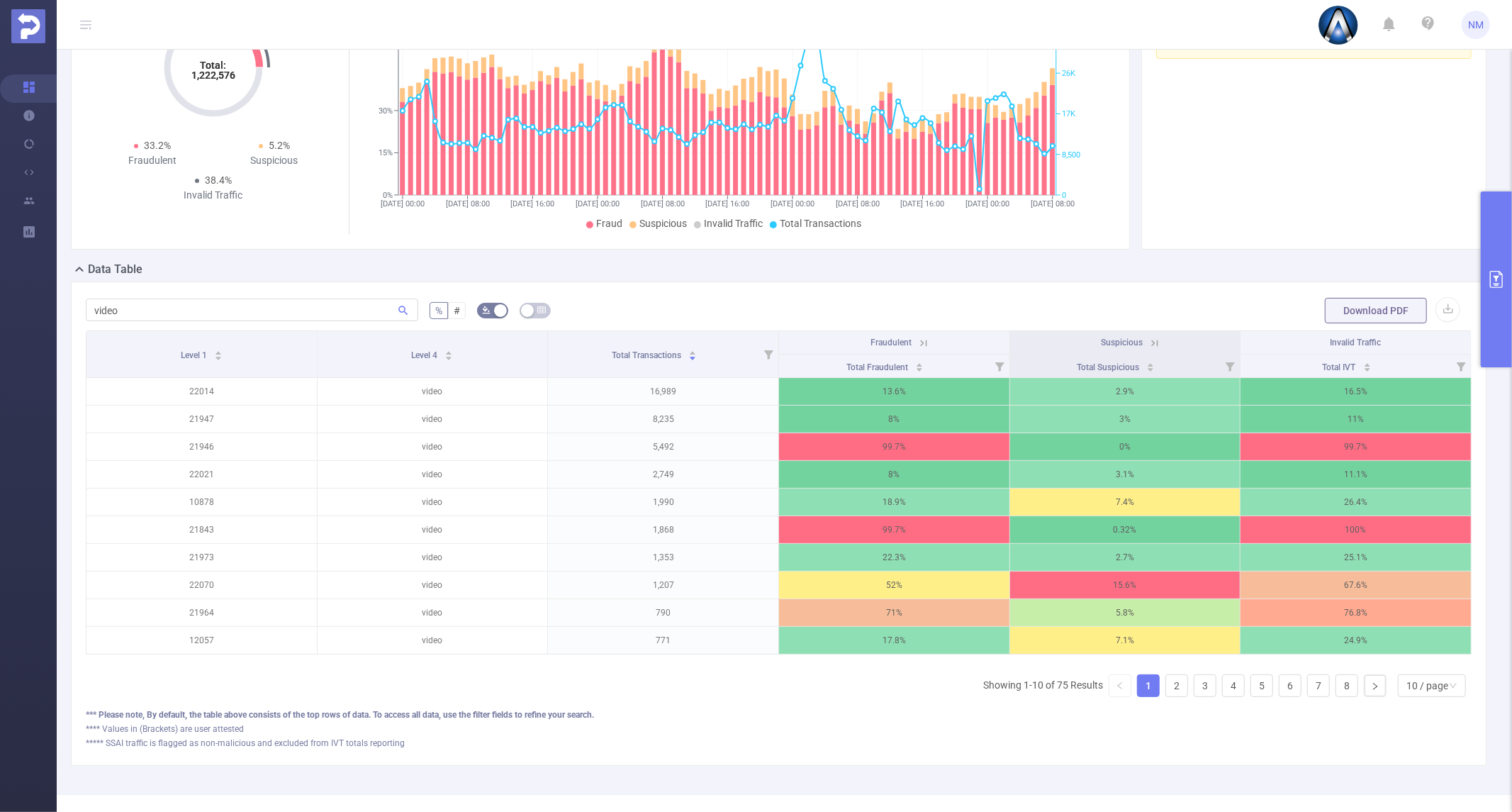
scroll to position [158, 0]
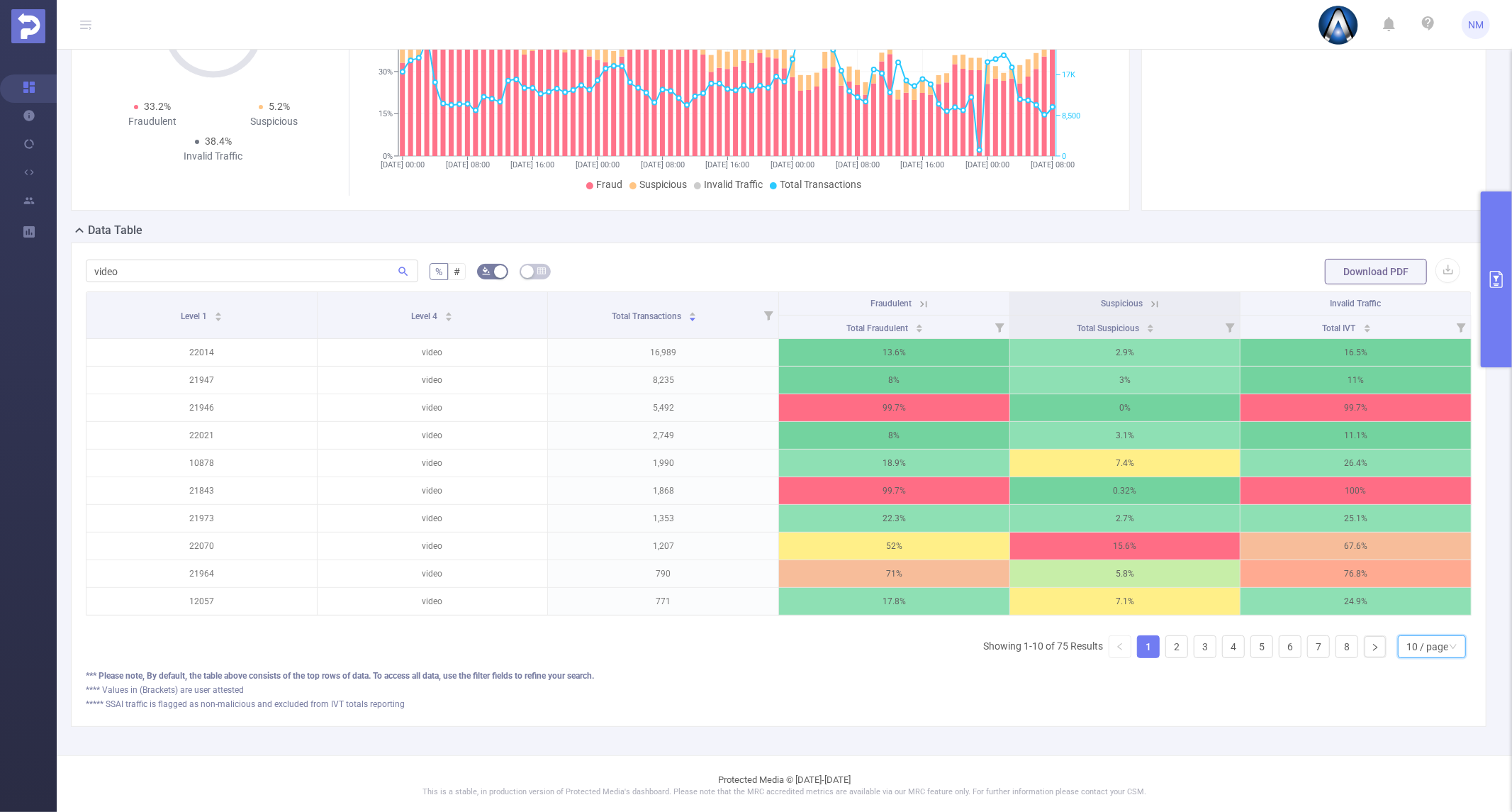
click at [1416, 657] on div "10 / page" at bounding box center [1427, 647] width 42 height 21
click at [1408, 634] on li "50 / page" at bounding box center [1419, 635] width 68 height 22
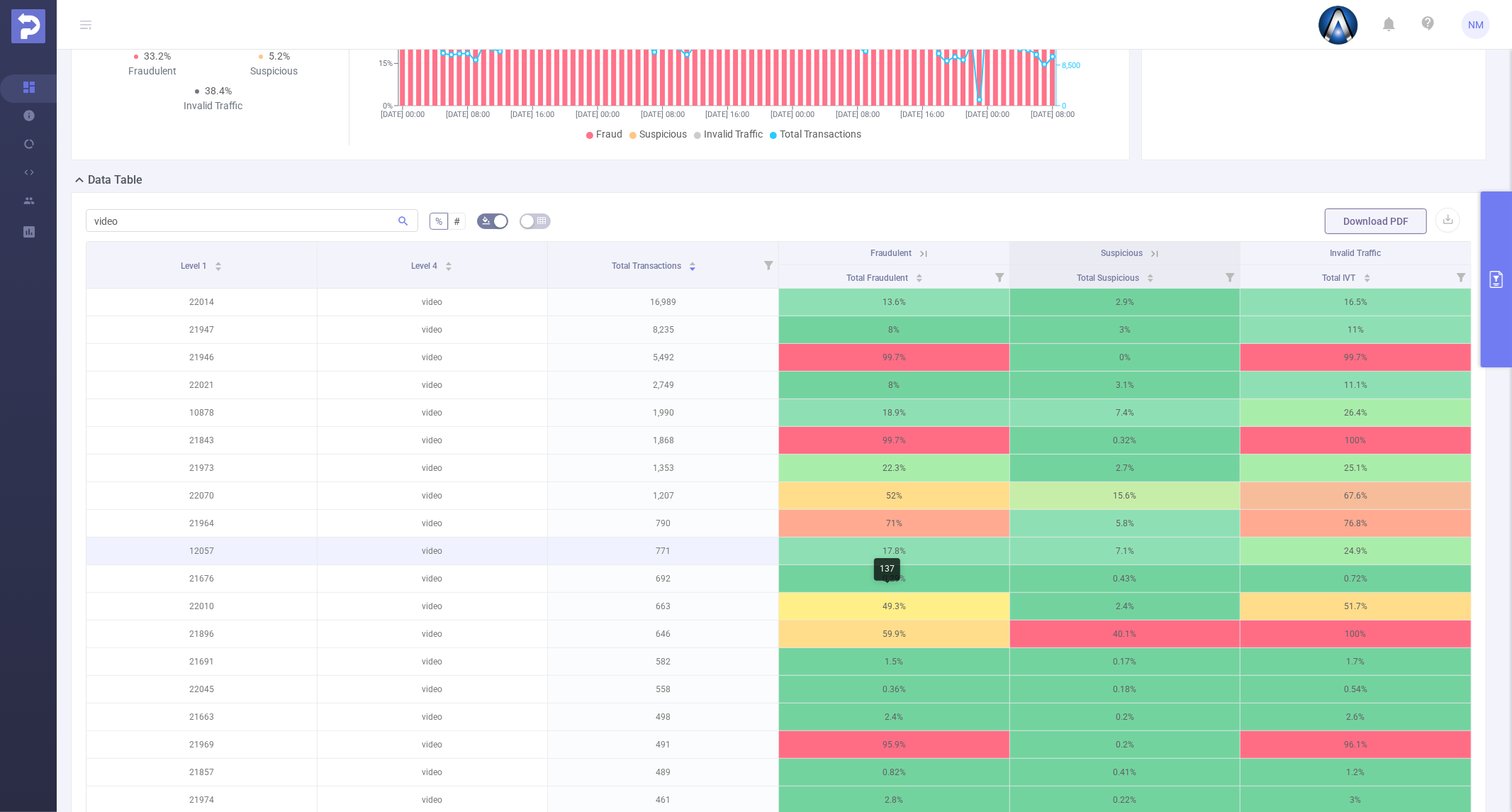
scroll to position [236, 0]
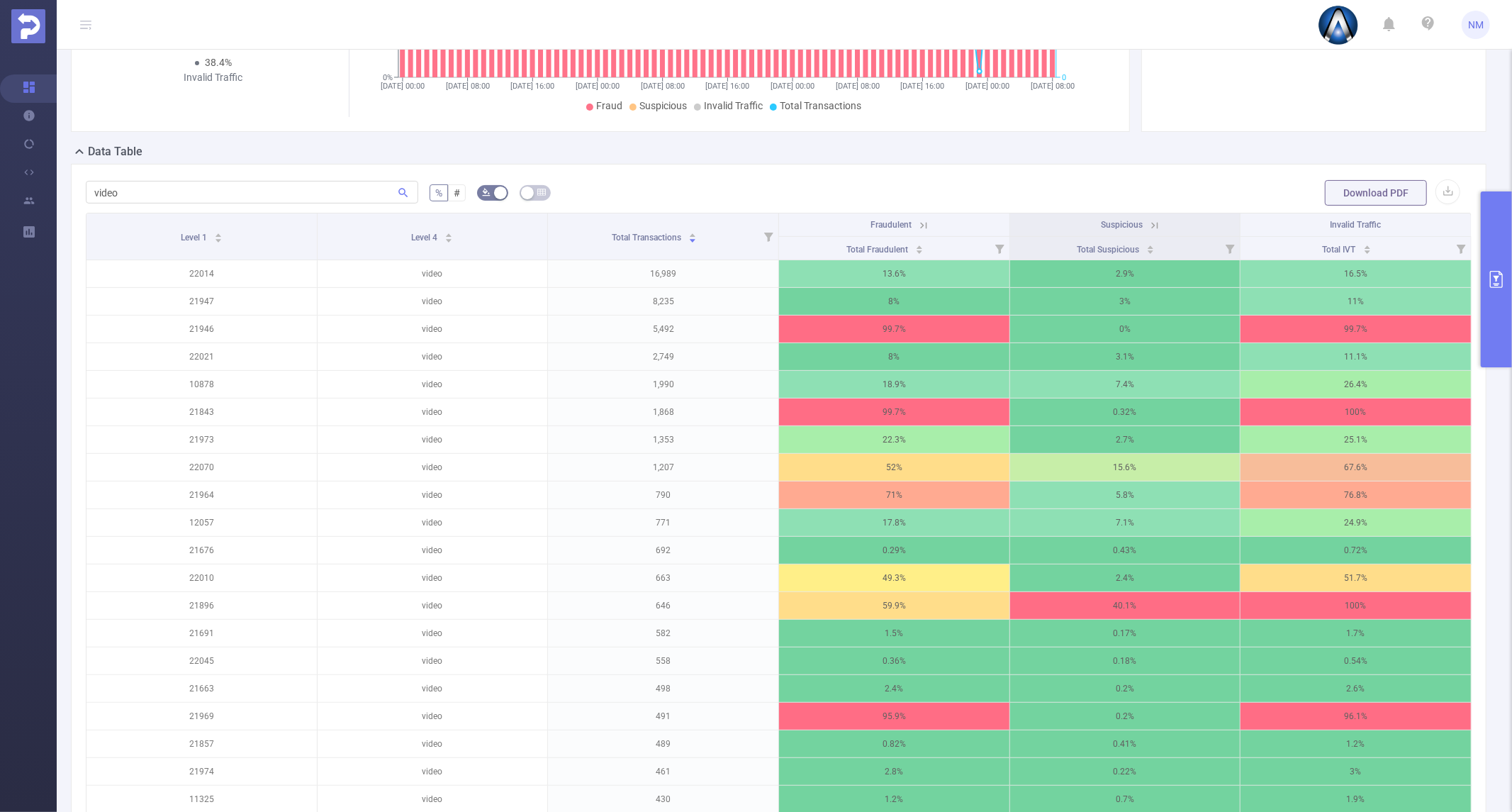
click at [917, 221] on icon at bounding box center [923, 225] width 13 height 13
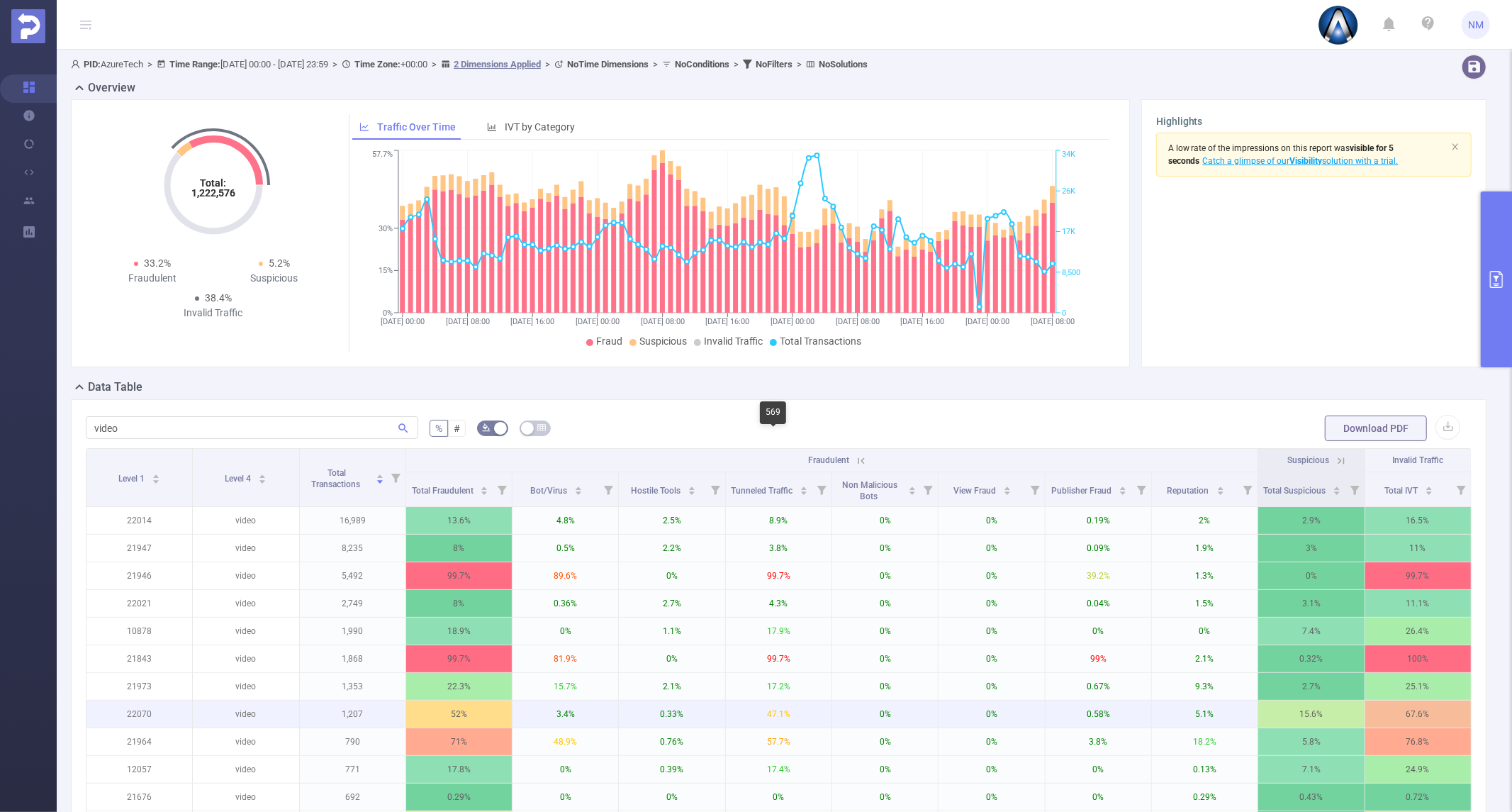
scroll to position [0, 0]
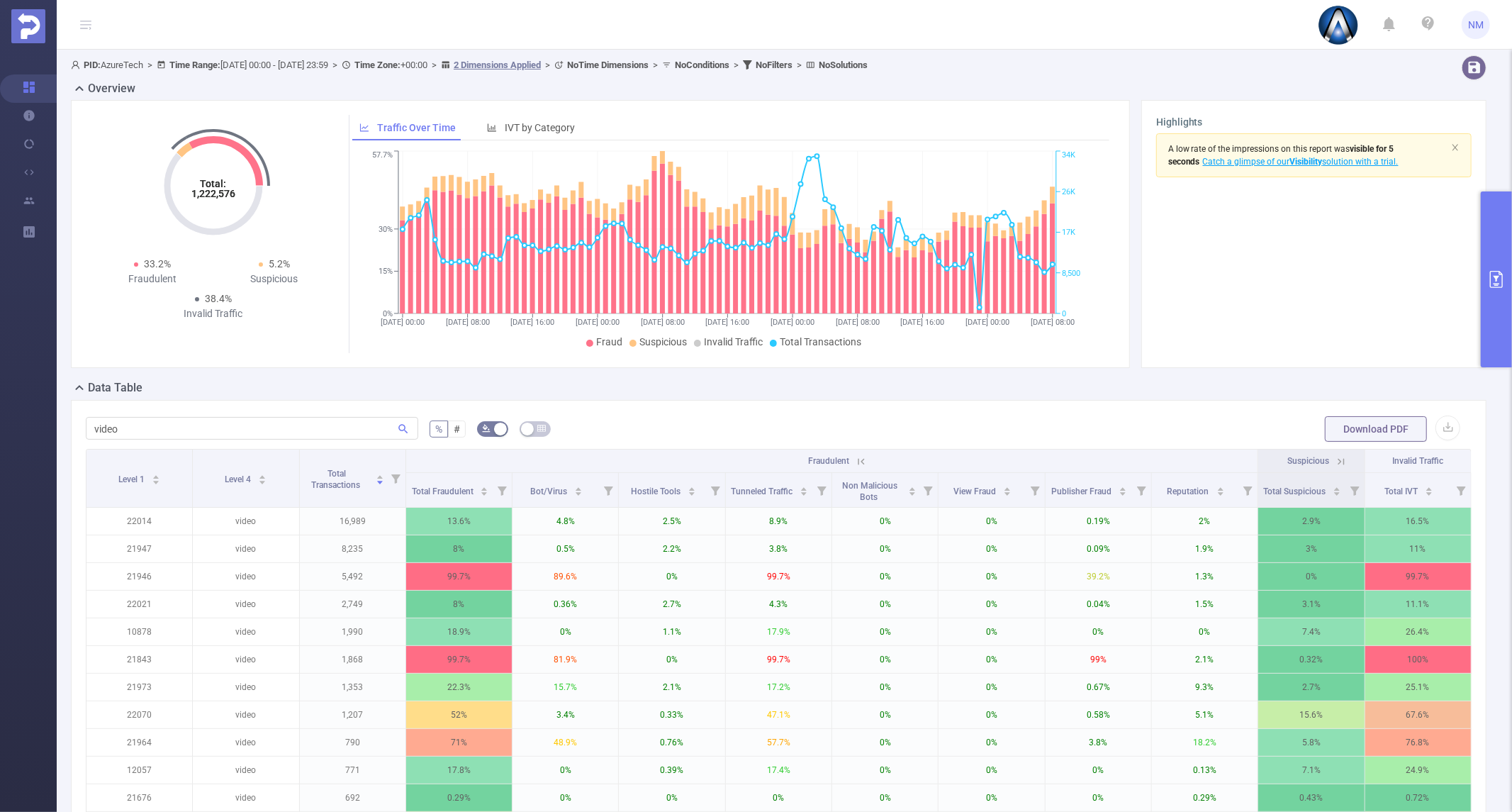
click at [533, 423] on button "button" at bounding box center [535, 429] width 31 height 15
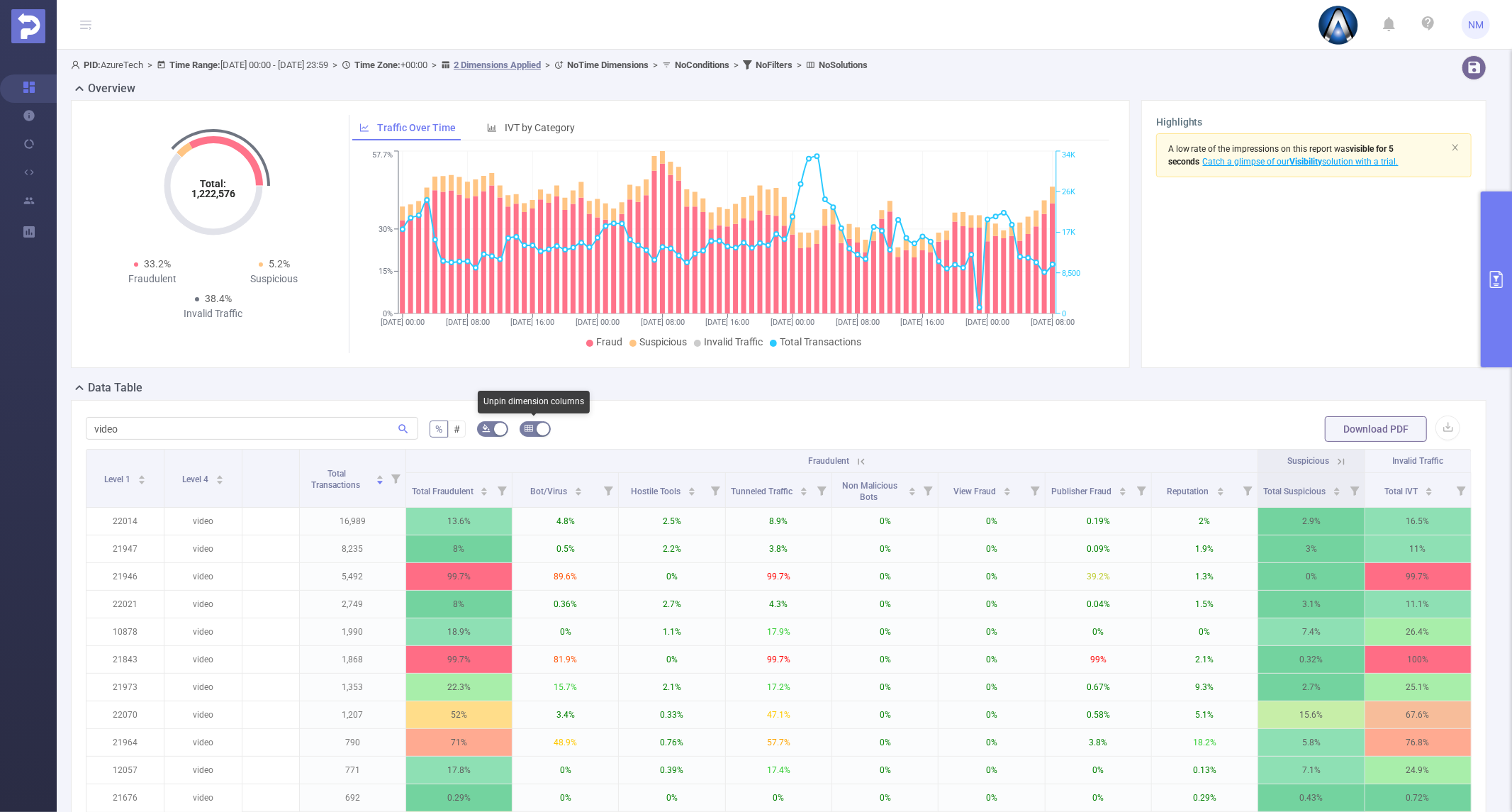
click at [533, 423] on button "button" at bounding box center [535, 429] width 31 height 15
click at [1505, 303] on button "primary" at bounding box center [1496, 279] width 31 height 176
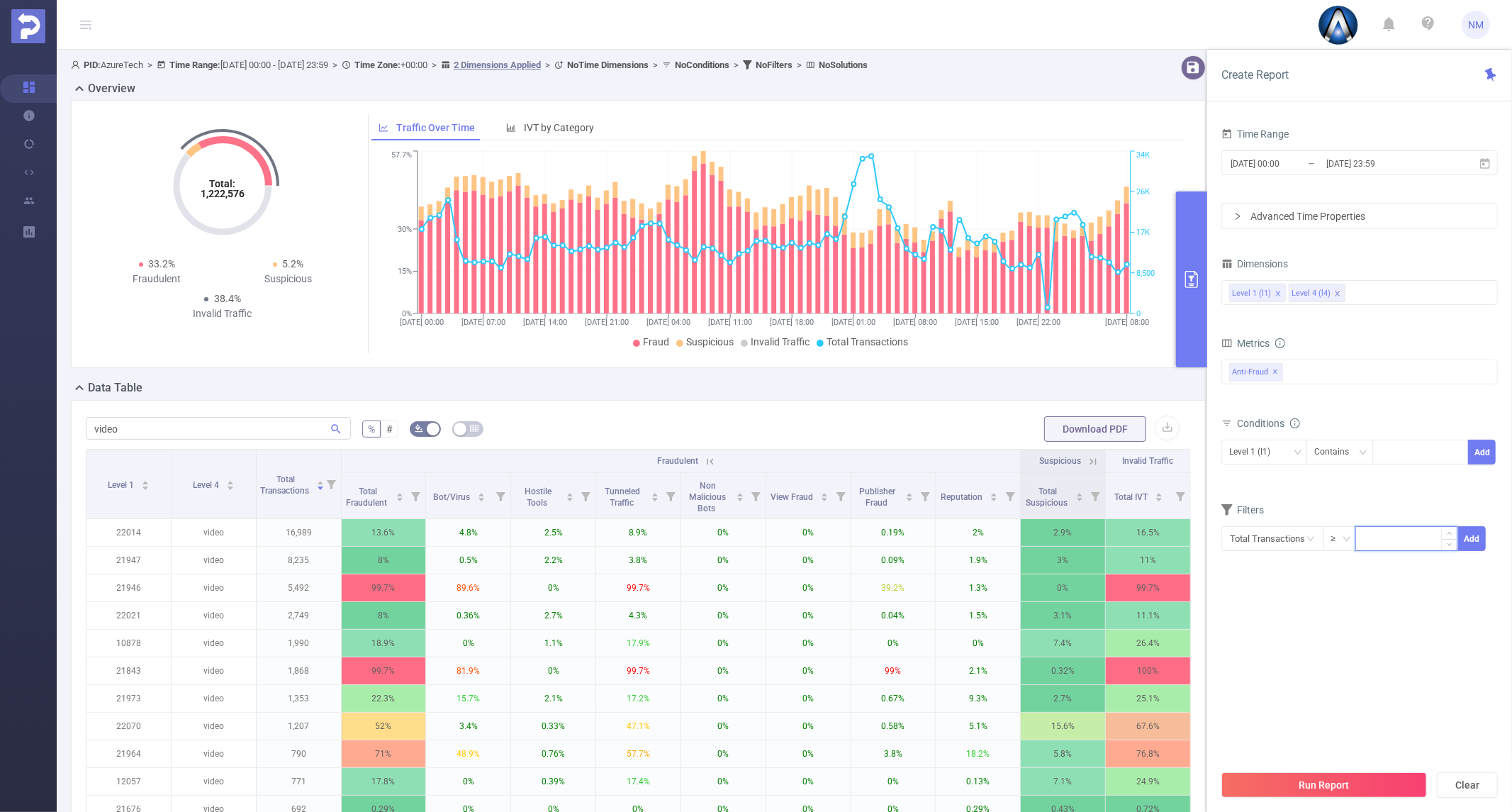
click at [1378, 539] on input at bounding box center [1407, 537] width 101 height 21
click at [1279, 539] on input "text" at bounding box center [1271, 538] width 102 height 25
click at [1272, 593] on li "Anti-Fraud" at bounding box center [1271, 590] width 102 height 22
click at [1330, 489] on form "Dimensions Level 1 (l1) Level 4 (l4) Metrics Total Fraudulent Bot/Virus Hostile…" at bounding box center [1359, 411] width 277 height 315
click at [1342, 544] on icon "icon: down" at bounding box center [1346, 540] width 9 height 10
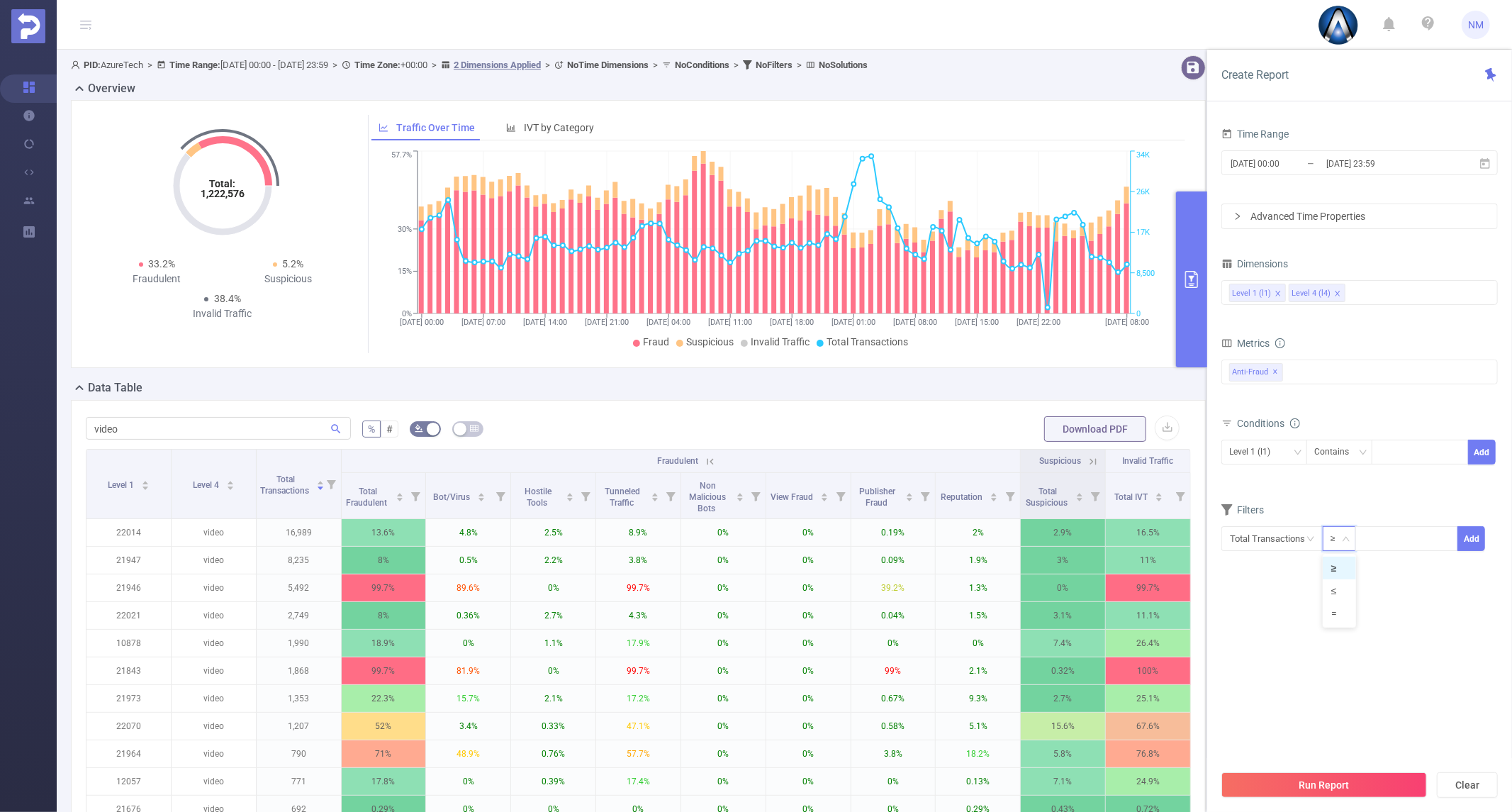
click at [1341, 493] on form "Dimensions Level 1 (l1) Level 4 (l4) Metrics Total Fraudulent Bot/Virus Hostile…" at bounding box center [1359, 411] width 277 height 315
click at [1291, 537] on input "text" at bounding box center [1271, 538] width 102 height 25
click at [1278, 586] on li "Anti-Fraud" at bounding box center [1271, 590] width 102 height 22
click at [1345, 570] on li "Fraudulent" at bounding box center [1362, 568] width 85 height 22
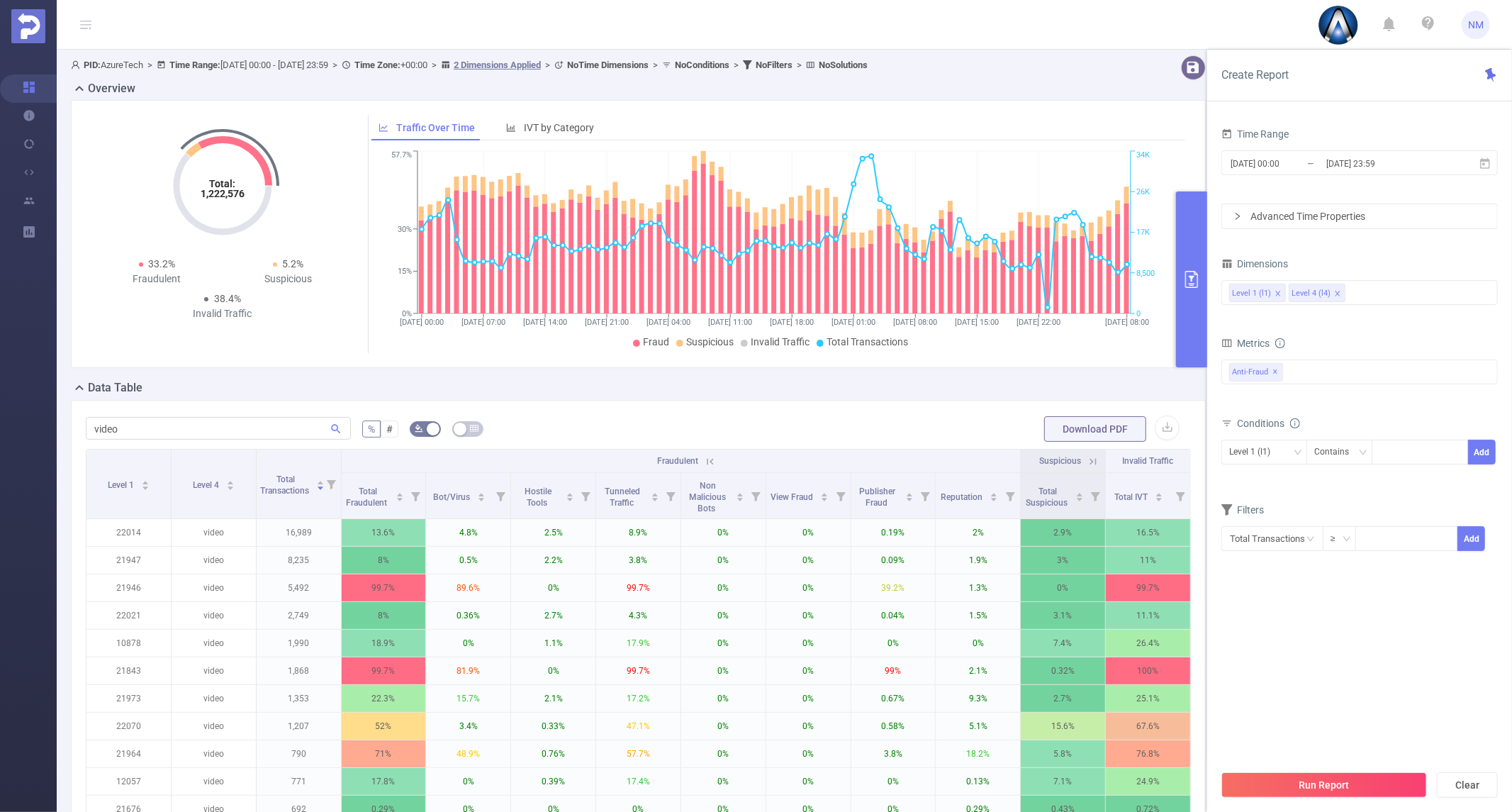
click at [1372, 497] on form "Dimensions Level 1 (l1) Level 4 (l4) Metrics Total Fraudulent Bot/Virus Hostile…" at bounding box center [1359, 411] width 277 height 315
click at [381, 433] on label "#" at bounding box center [390, 429] width 18 height 17
click at [386, 433] on input "#" at bounding box center [386, 433] width 0 height 0
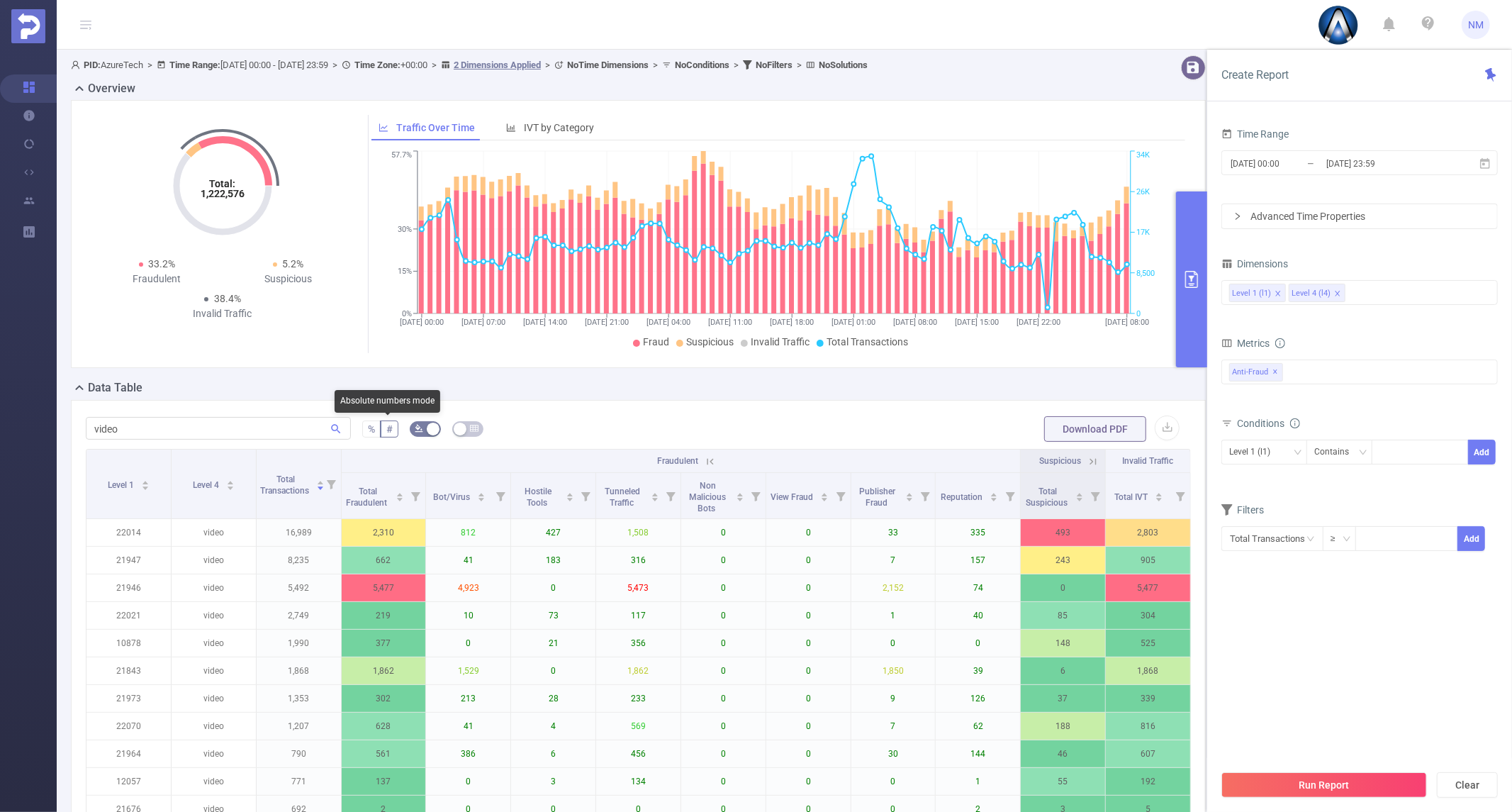
click at [362, 429] on label "%" at bounding box center [372, 429] width 19 height 17
click at [368, 433] on input "%" at bounding box center [368, 433] width 0 height 0
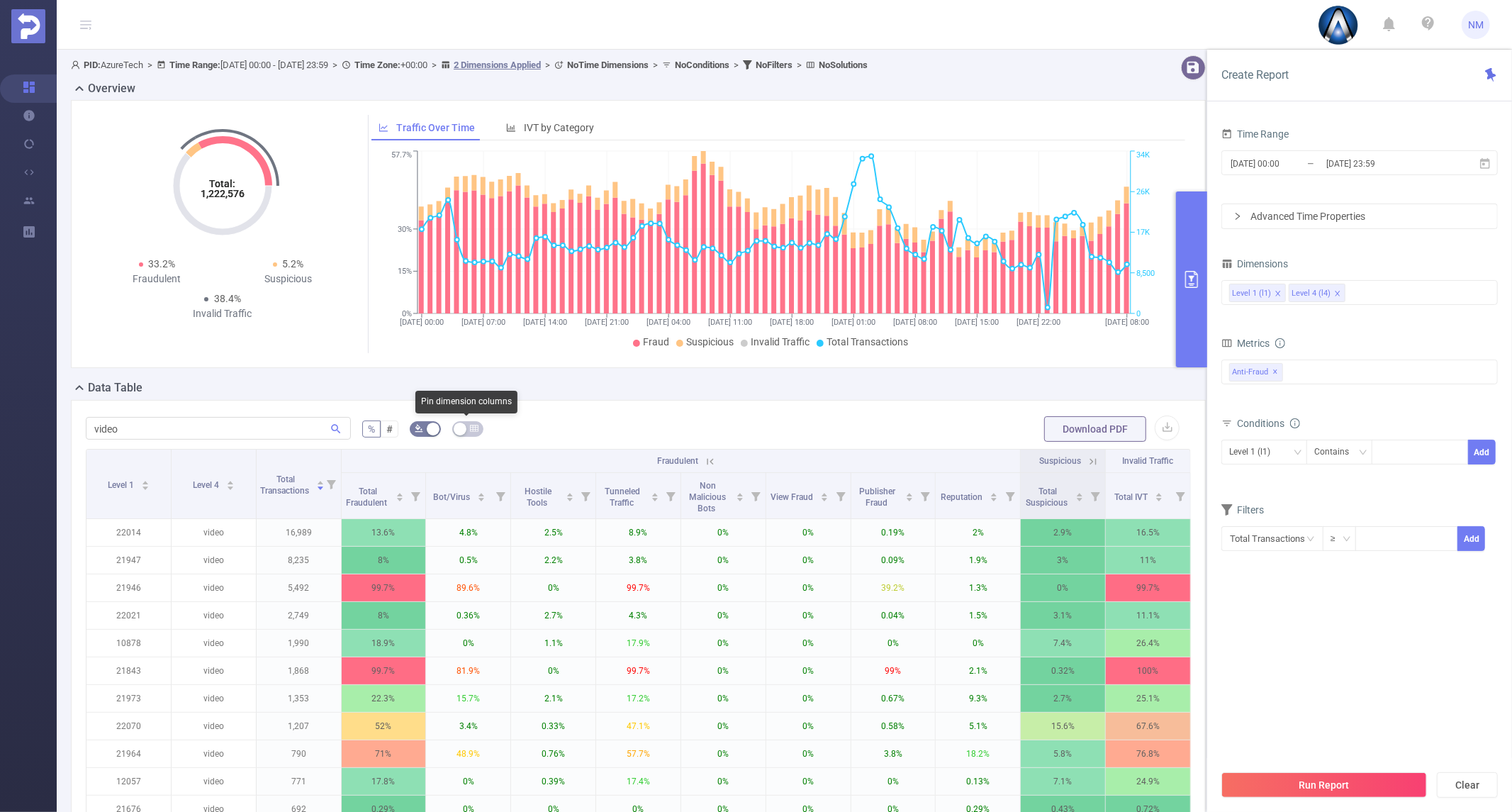
click at [466, 436] on button "button" at bounding box center [467, 429] width 31 height 15
click at [1491, 76] on icon at bounding box center [1490, 75] width 10 height 14
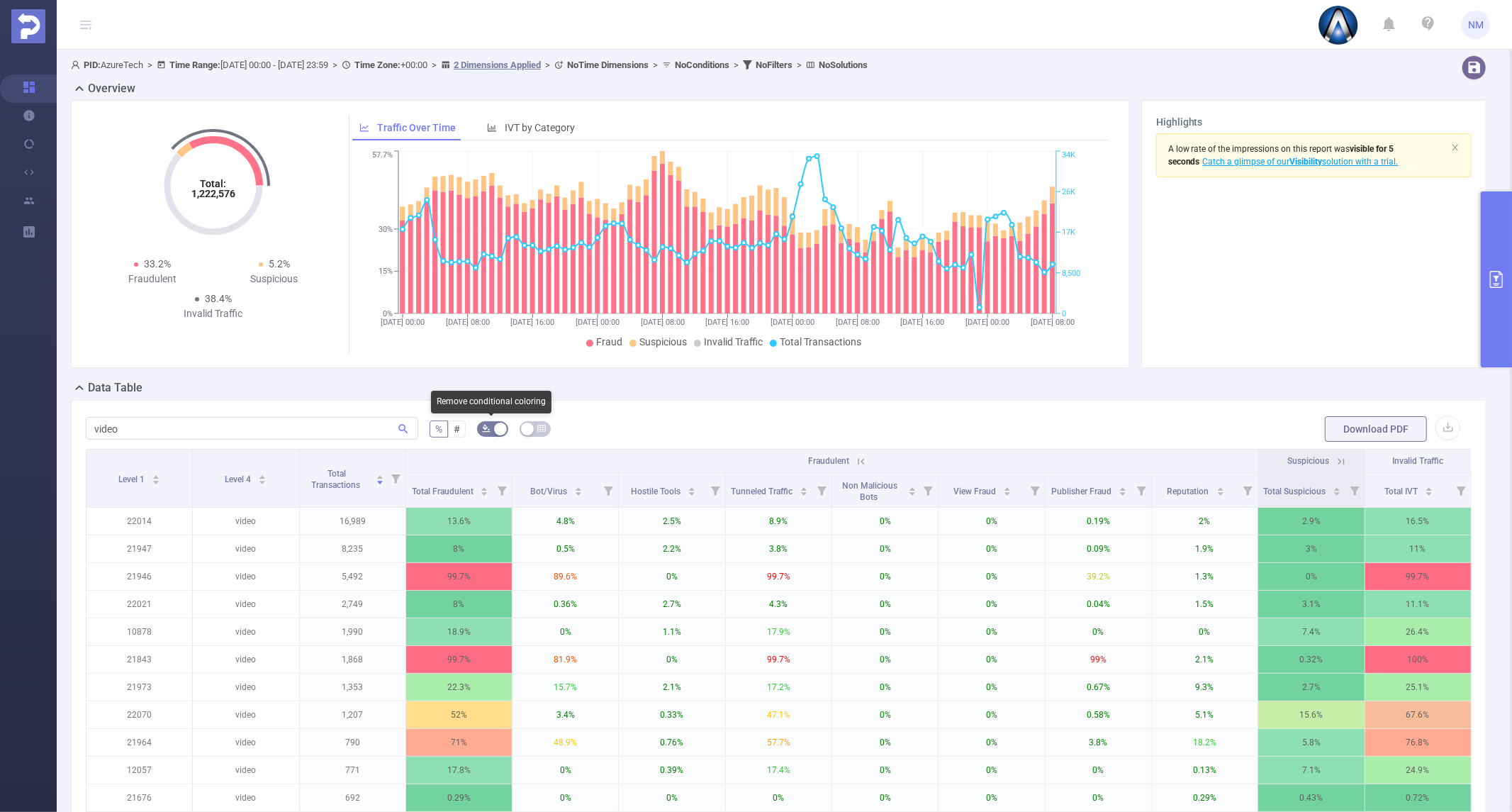
click at [479, 427] on button "button" at bounding box center [492, 429] width 31 height 15
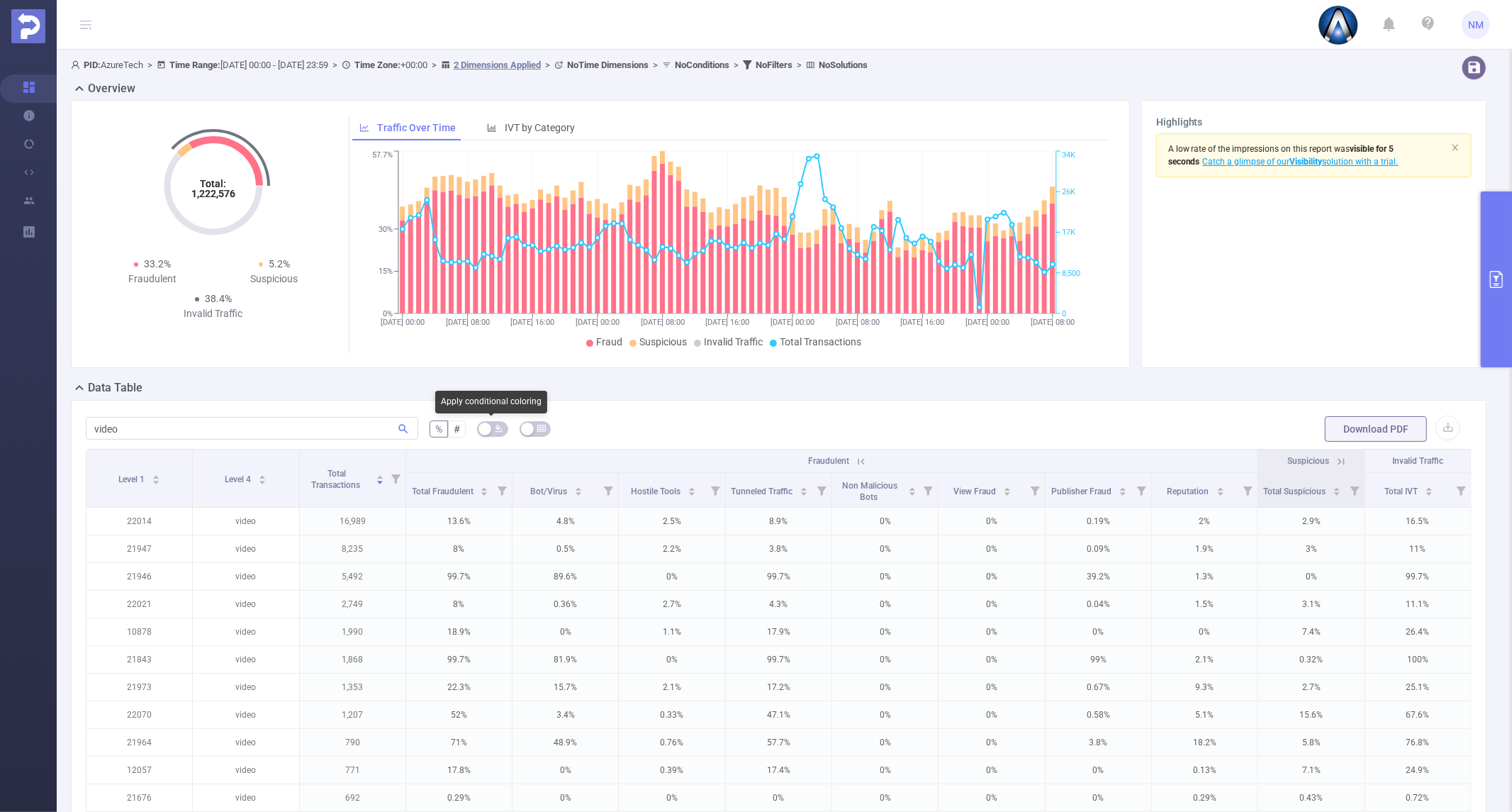
click at [488, 428] on button "button" at bounding box center [492, 429] width 31 height 15
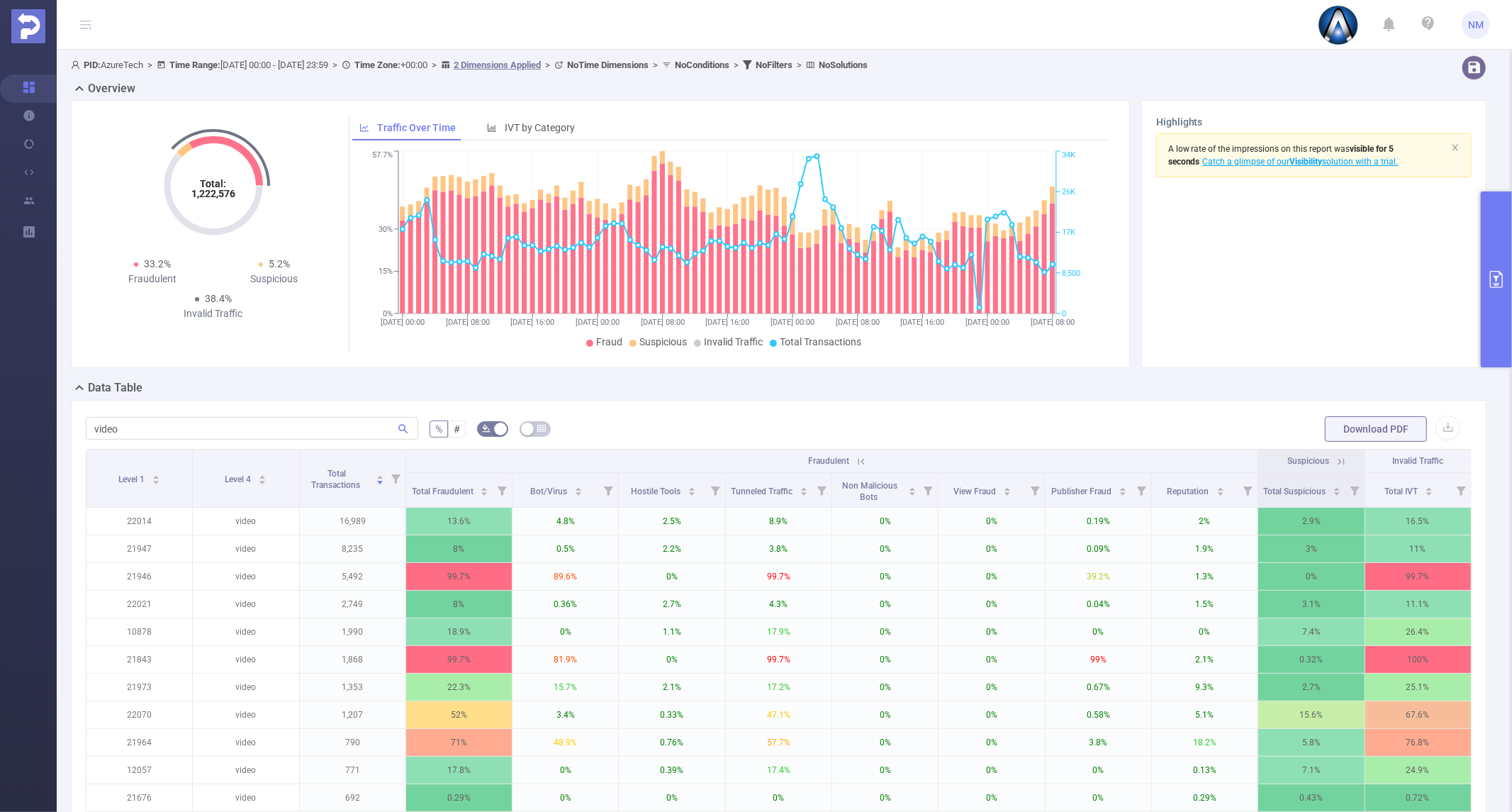
click at [854, 457] on icon at bounding box center [860, 461] width 13 height 13
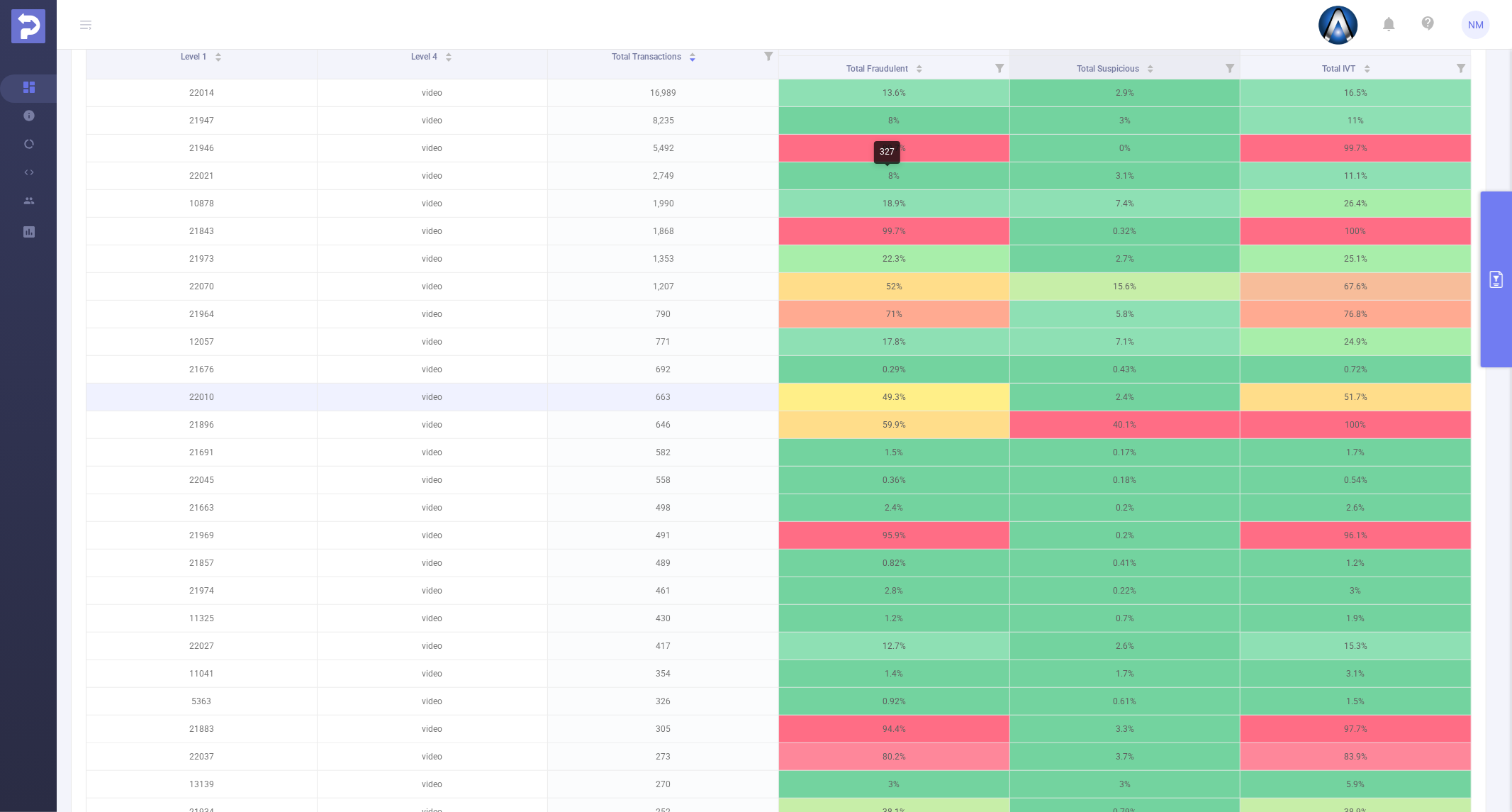
scroll to position [315, 0]
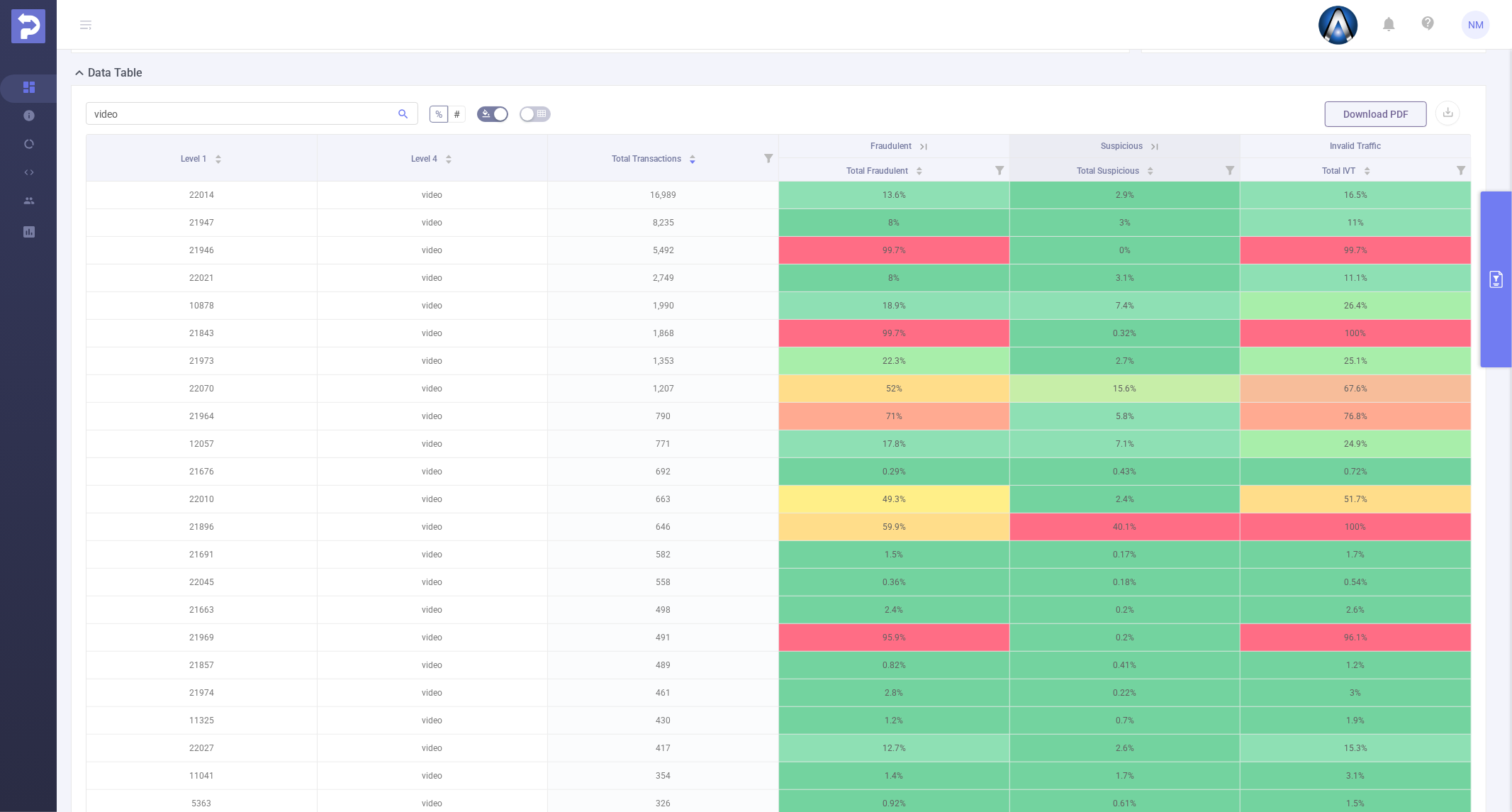
click at [60, 457] on div "PID: AzureTech > Time Range: [DATE] 00:00 - [DATE] 23:59 > Time Zone: +00:00 > …" at bounding box center [784, 719] width 1455 height 1969
